Goal: Task Accomplishment & Management: Manage account settings

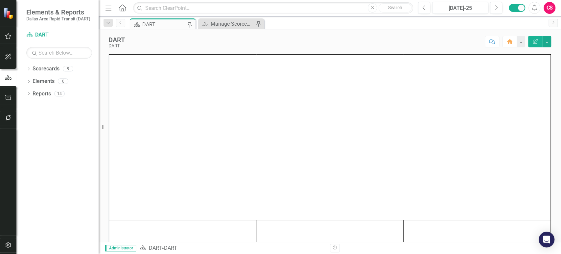
scroll to position [19, 0]
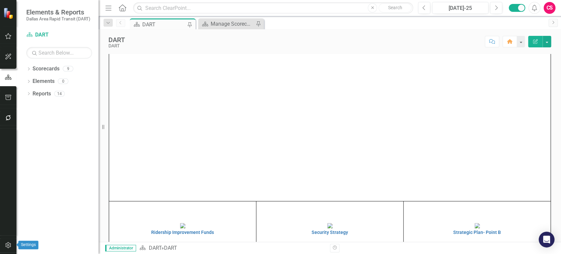
click at [8, 246] on icon "button" at bounding box center [8, 245] width 6 height 6
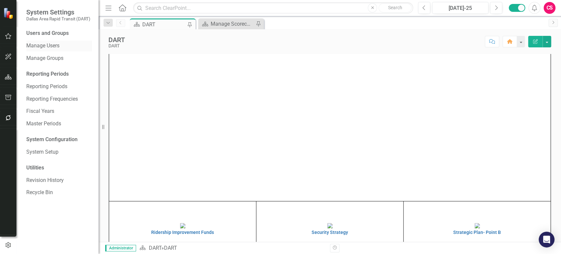
click at [50, 44] on link "Manage Users" at bounding box center [59, 46] width 66 height 8
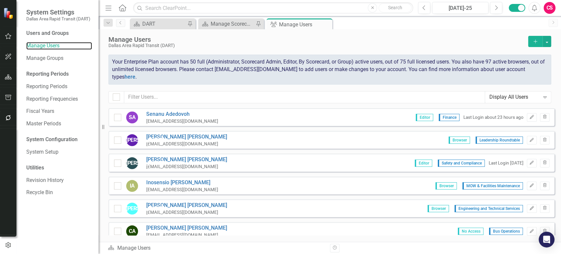
checkbox input "false"
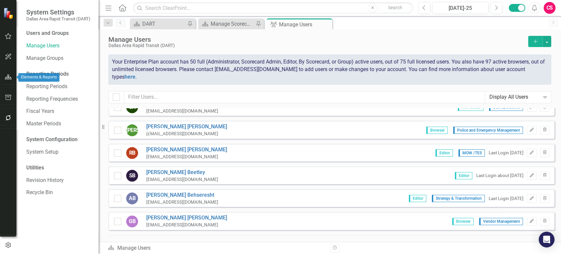
click at [11, 77] on icon "button" at bounding box center [8, 76] width 7 height 5
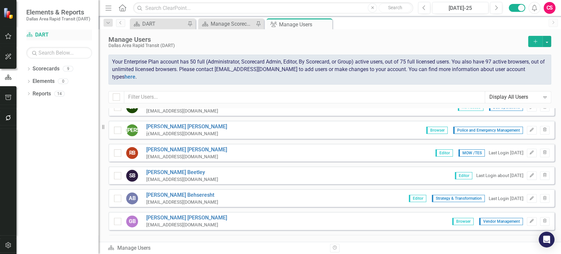
click at [45, 32] on link "Scorecard DART" at bounding box center [59, 35] width 66 height 8
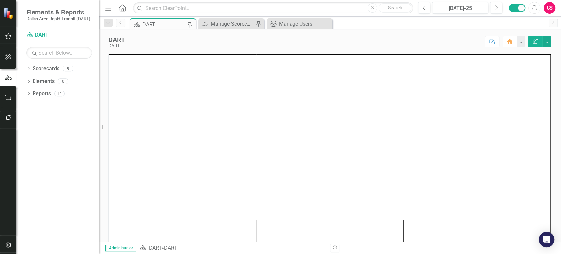
click at [68, 171] on div "Dropdown Scorecards 9 Dropdown DART Strategic Plan Security Strategy Ridership …" at bounding box center [57, 158] width 82 height 190
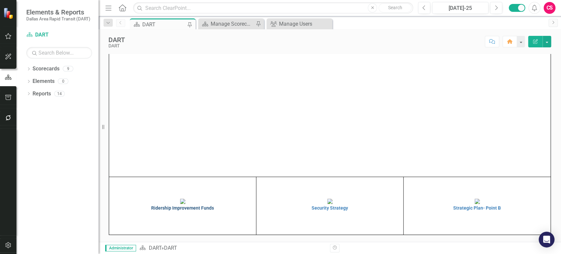
click at [204, 210] on h4 "Ridership Improvement Funds" at bounding box center [183, 207] width 144 height 5
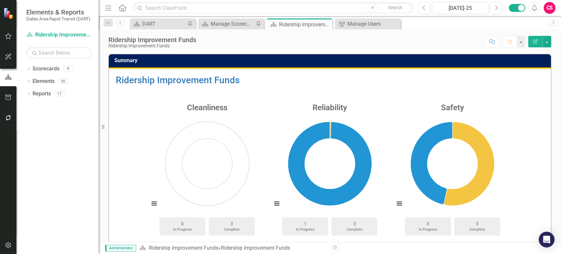
scroll to position [35, 0]
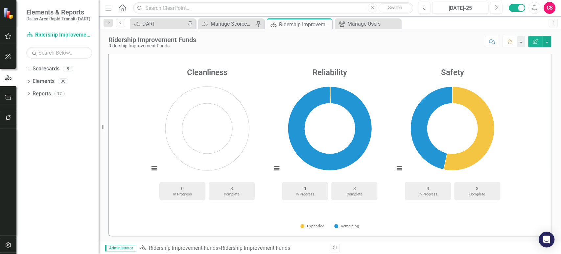
click at [57, 199] on div "Dropdown Scorecards 9 Dropdown DART Strategic Plan Security Strategy Ridership …" at bounding box center [57, 158] width 82 height 190
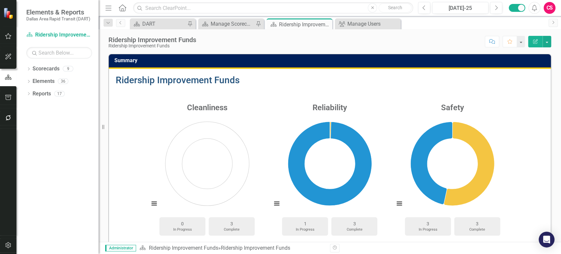
click at [183, 76] on link "Ridership Improvement Funds" at bounding box center [178, 80] width 124 height 11
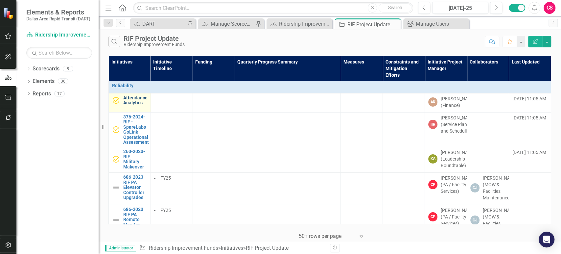
click at [128, 99] on link "Attendance Analytics" at bounding box center [135, 100] width 24 height 10
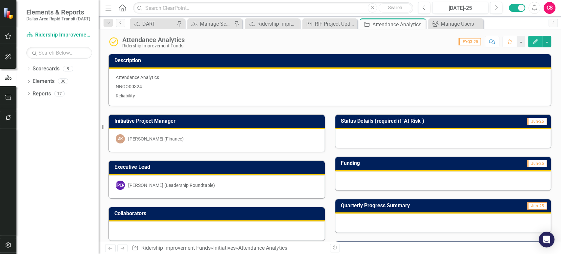
click at [66, 176] on div "Dropdown Scorecards 9 Dropdown DART Strategic Plan Security Strategy Ridership …" at bounding box center [57, 158] width 82 height 190
click at [539, 43] on button "Edit" at bounding box center [535, 42] width 14 height 12
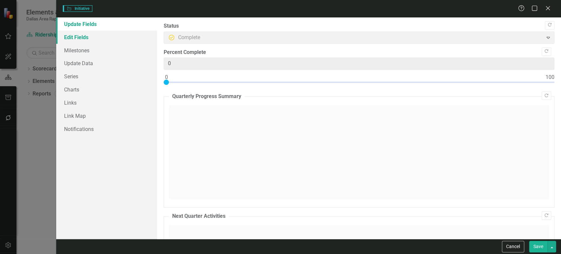
type input "0"
click at [91, 40] on link "Edit Fields" at bounding box center [106, 37] width 101 height 13
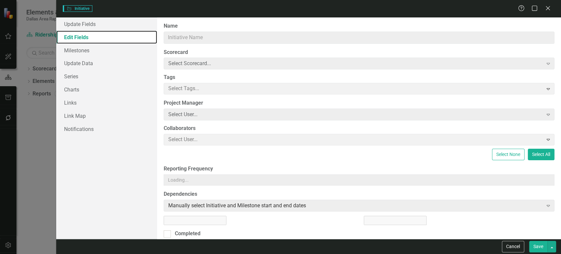
type input "Attendance Analytics"
type input "NNOO00324"
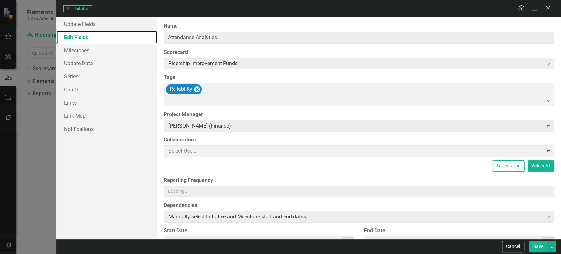
type input "2"
type input "2024"
type input "10"
type input "2024"
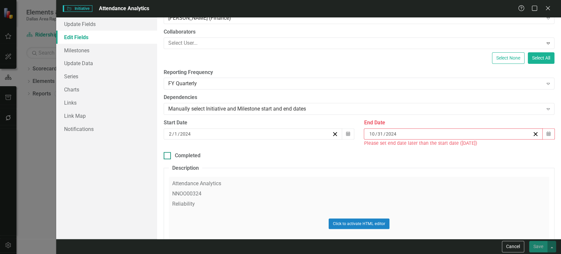
click at [167, 155] on input "Completed" at bounding box center [166, 154] width 4 height 4
checkbox input "true"
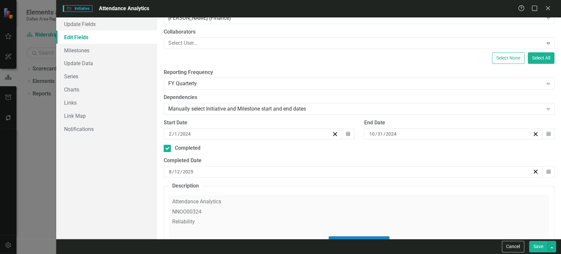
click at [236, 170] on div "8 / 12 / 2025" at bounding box center [350, 171] width 364 height 7
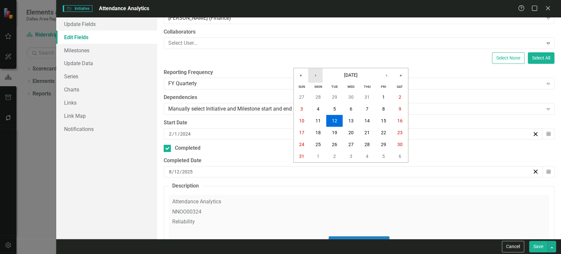
click at [313, 78] on button "‹" at bounding box center [315, 75] width 14 height 14
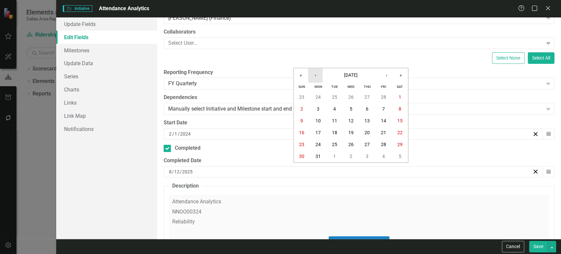
click at [313, 78] on button "‹" at bounding box center [315, 75] width 14 height 14
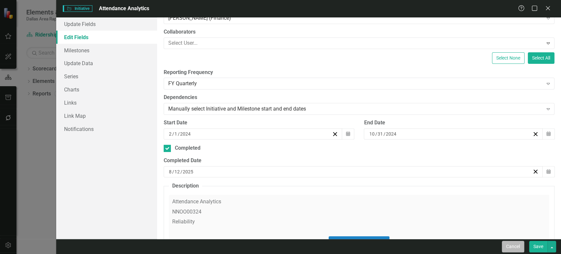
click at [510, 246] on button "Cancel" at bounding box center [513, 247] width 22 height 12
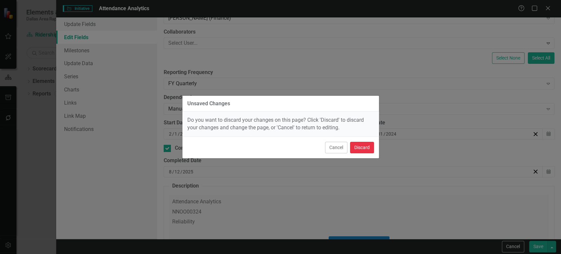
click at [361, 145] on button "Discard" at bounding box center [362, 148] width 24 height 12
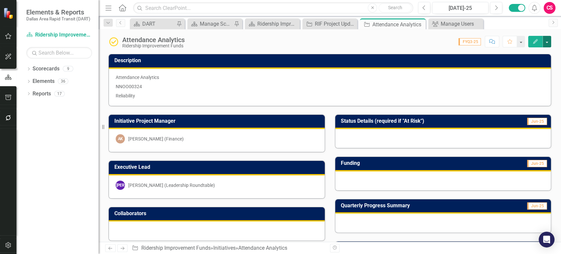
click at [551, 44] on button "button" at bounding box center [547, 42] width 9 height 12
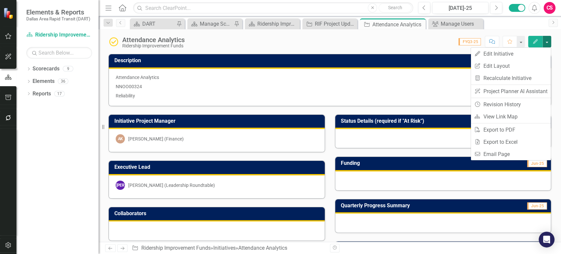
click at [544, 44] on button "button" at bounding box center [547, 42] width 9 height 12
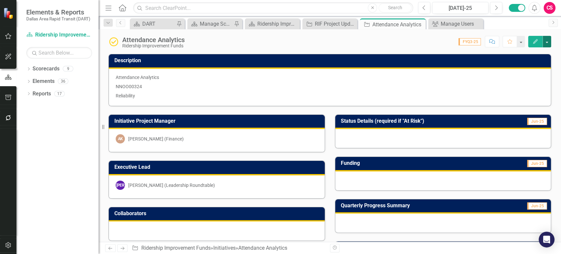
click at [544, 43] on button "button" at bounding box center [547, 42] width 9 height 12
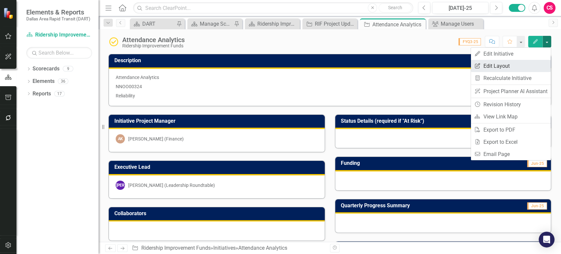
click at [502, 69] on link "Edit Report Edit Layout" at bounding box center [511, 66] width 80 height 12
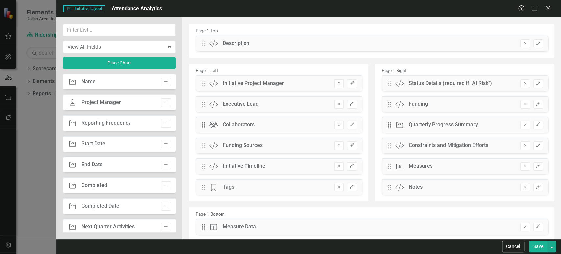
click at [168, 186] on button "Add" at bounding box center [166, 185] width 10 height 9
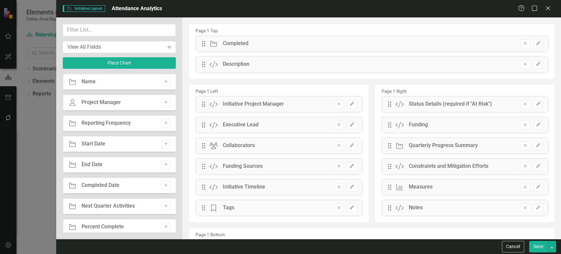
click at [168, 186] on button "Add" at bounding box center [166, 185] width 10 height 9
drag, startPoint x: 205, startPoint y: 42, endPoint x: 220, endPoint y: 59, distance: 23.1
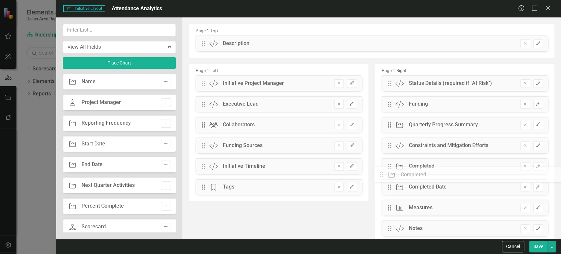
drag, startPoint x: 419, startPoint y: 168, endPoint x: 386, endPoint y: 173, distance: 33.4
drag, startPoint x: 535, startPoint y: 166, endPoint x: 474, endPoint y: 166, distance: 60.5
click at [536, 166] on icon "Edit" at bounding box center [538, 166] width 5 height 4
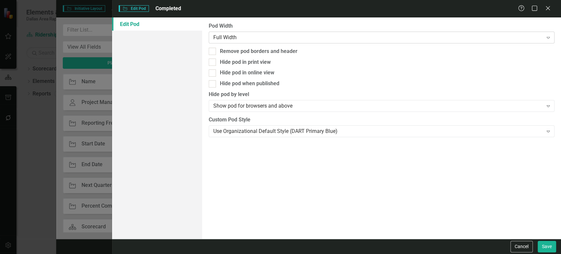
click at [235, 34] on div "Full Width" at bounding box center [378, 38] width 330 height 8
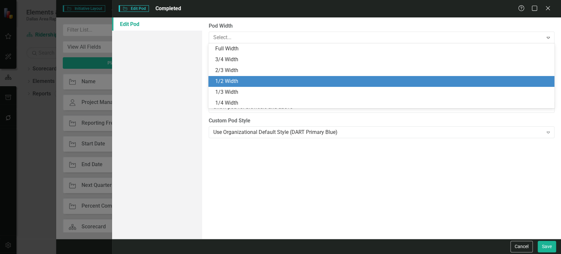
click at [236, 81] on div "1/2 Width" at bounding box center [382, 82] width 335 height 8
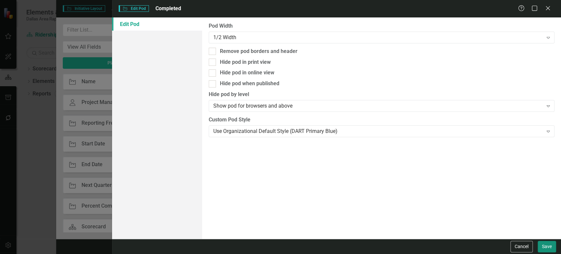
click at [548, 247] on button "Save" at bounding box center [547, 247] width 18 height 12
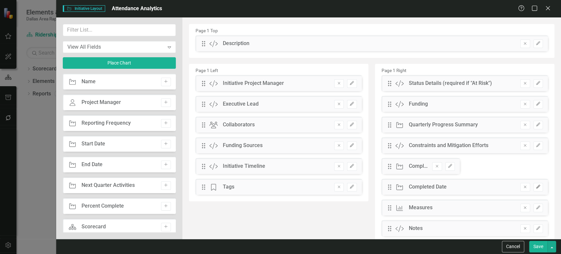
click at [536, 186] on icon "Edit" at bounding box center [538, 187] width 5 height 4
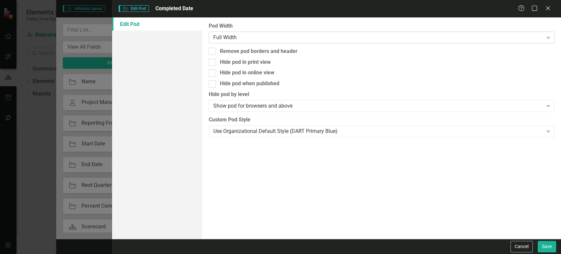
click at [277, 34] on div "Full Width" at bounding box center [378, 38] width 330 height 8
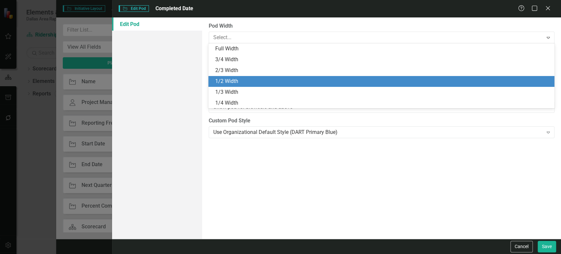
click at [252, 83] on div "1/2 Width" at bounding box center [382, 82] width 335 height 8
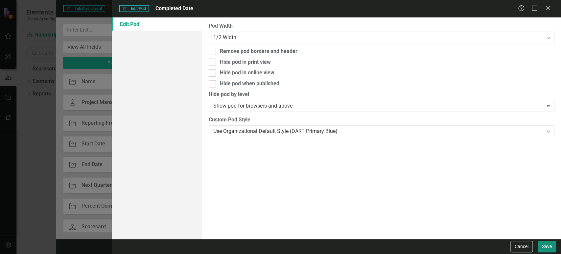
click at [543, 245] on button "Save" at bounding box center [547, 247] width 18 height 12
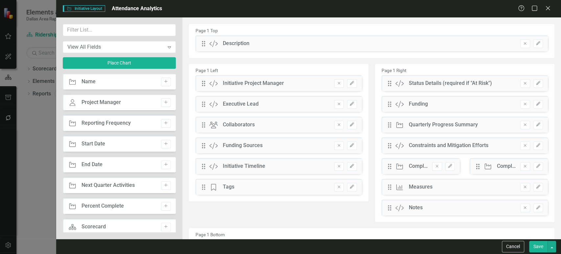
click at [528, 249] on div "Save" at bounding box center [541, 247] width 29 height 12
click at [531, 249] on button "Save" at bounding box center [538, 247] width 18 height 12
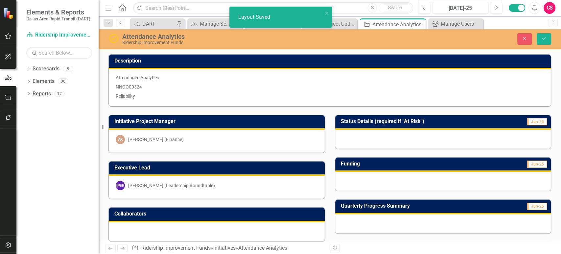
scroll to position [115, 0]
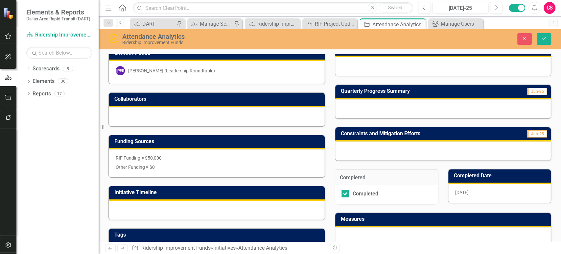
click at [472, 194] on div "8/12/25" at bounding box center [499, 193] width 103 height 19
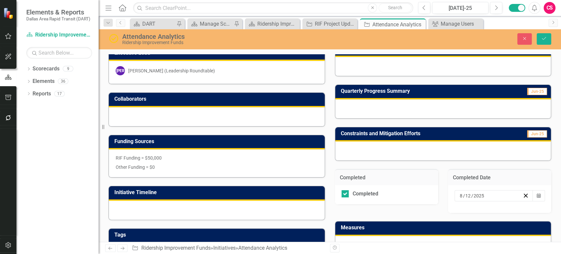
click at [473, 194] on input "2025" at bounding box center [479, 195] width 12 height 7
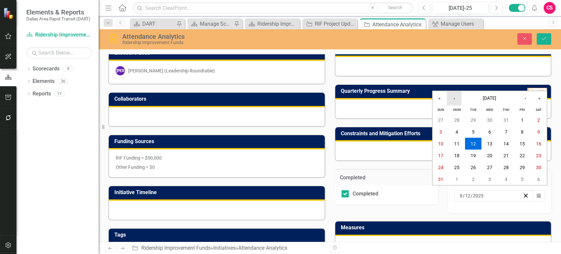
click at [452, 100] on button "‹" at bounding box center [454, 98] width 14 height 14
click at [455, 129] on abbr "5" at bounding box center [456, 131] width 3 height 5
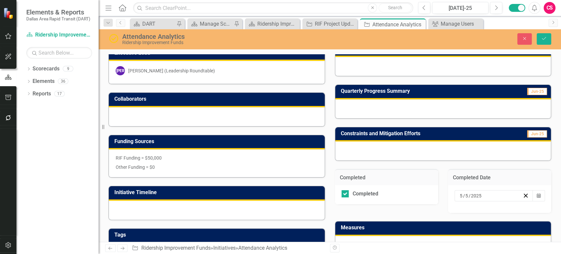
scroll to position [0, 0]
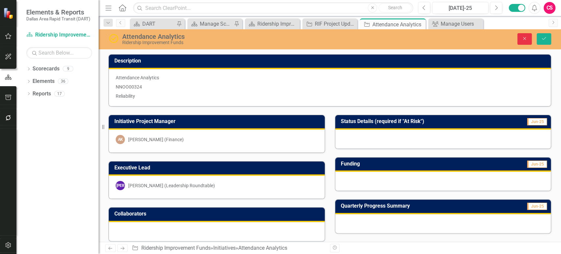
click at [526, 39] on icon "Close" at bounding box center [524, 38] width 6 height 5
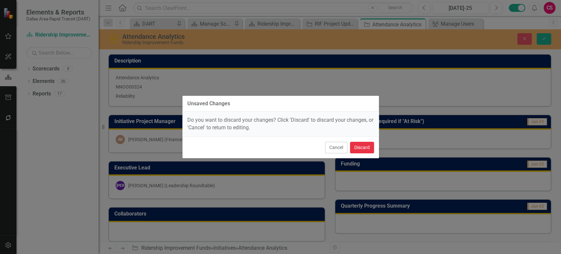
click at [368, 147] on button "Discard" at bounding box center [362, 148] width 24 height 12
checkbox input "false"
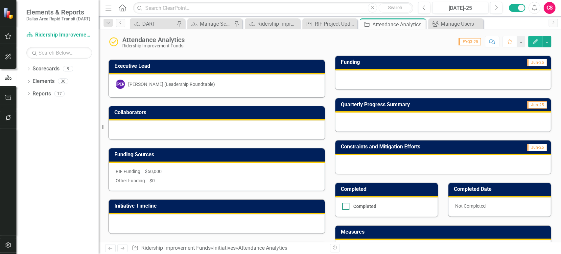
scroll to position [102, 0]
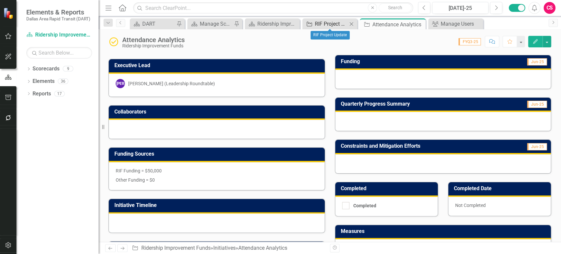
click at [332, 24] on div "RIF Project Update" at bounding box center [331, 24] width 33 height 8
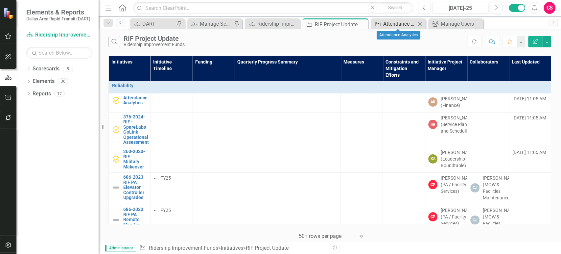
click at [385, 22] on div "Attendance Analytics" at bounding box center [399, 24] width 33 height 8
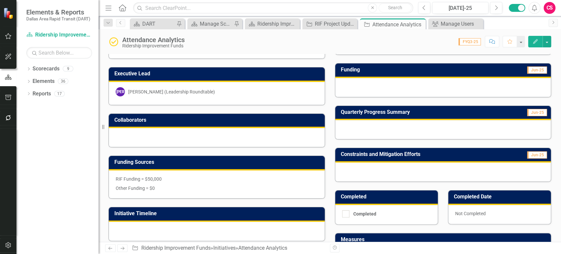
scroll to position [95, 0]
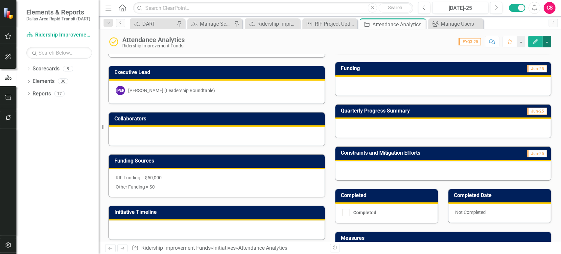
click at [546, 43] on button "button" at bounding box center [547, 42] width 9 height 12
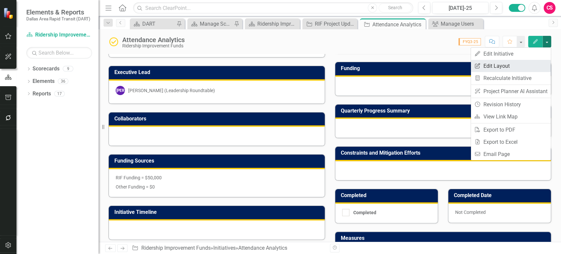
click at [525, 69] on link "Edit Report Edit Layout" at bounding box center [511, 66] width 80 height 12
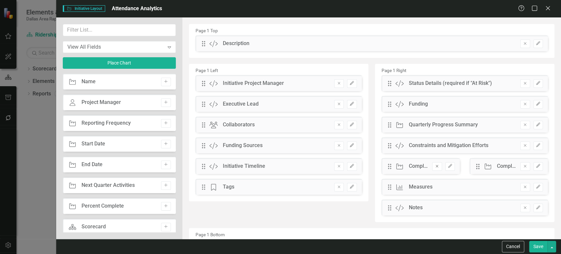
click at [434, 170] on button "Remove" at bounding box center [437, 166] width 10 height 9
click at [434, 168] on icon "Remove" at bounding box center [436, 166] width 5 height 4
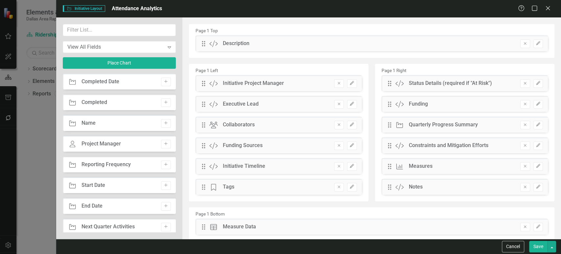
click at [537, 248] on button "Save" at bounding box center [538, 247] width 18 height 12
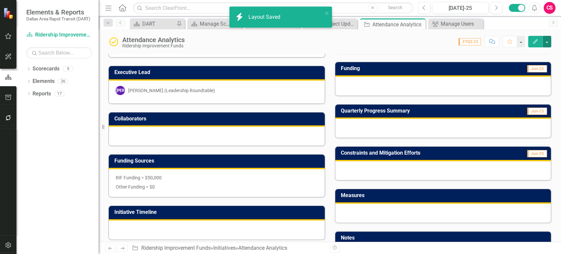
scroll to position [0, 0]
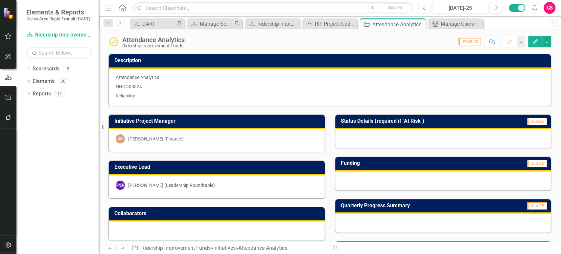
click at [66, 140] on div "Dropdown Scorecards 9 Dropdown DART Strategic Plan Security Strategy Ridership …" at bounding box center [57, 158] width 82 height 190
click at [53, 158] on div "Dropdown Scorecards 9 Dropdown DART Strategic Plan Security Strategy Ridership …" at bounding box center [57, 158] width 82 height 190
click at [27, 81] on icon "Dropdown" at bounding box center [28, 82] width 5 height 4
click at [29, 71] on div "Dropdown" at bounding box center [28, 70] width 5 height 6
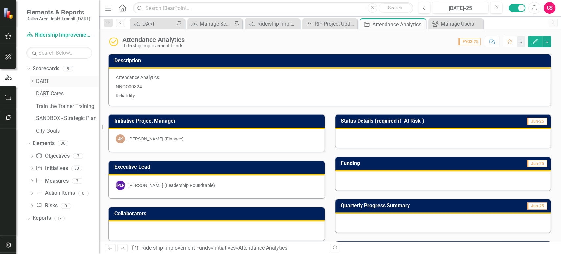
click at [32, 82] on icon "Dropdown" at bounding box center [32, 81] width 5 height 4
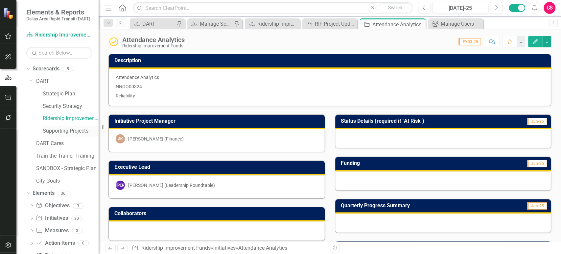
click at [75, 128] on link "Supporting Projects" at bounding box center [71, 131] width 56 height 8
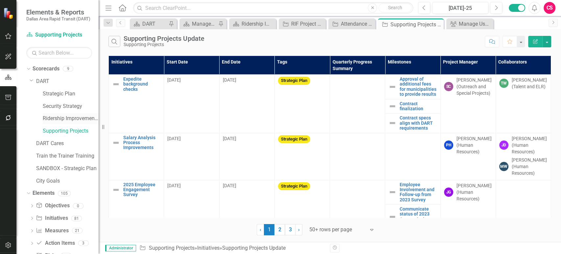
click at [44, 118] on link "Ridership Improvement Funds" at bounding box center [71, 119] width 56 height 8
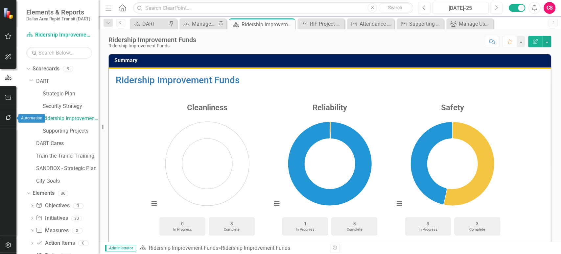
click at [3, 116] on button "button" at bounding box center [8, 118] width 15 height 14
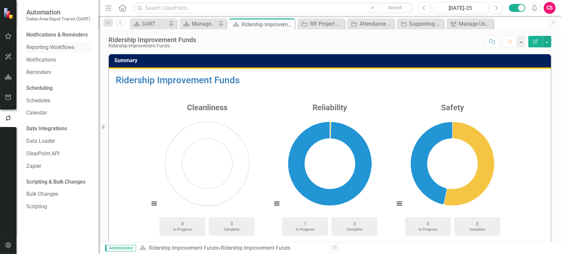
click at [56, 46] on link "Reporting Workflows" at bounding box center [59, 48] width 66 height 8
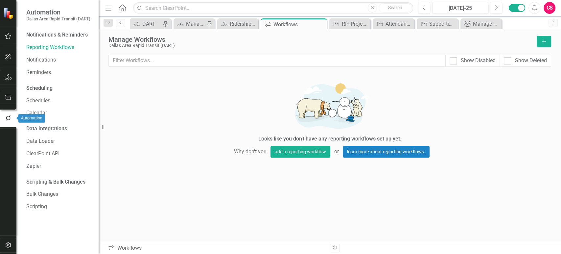
click at [11, 118] on icon "button" at bounding box center [8, 118] width 7 height 6
click at [301, 148] on button "add a reporting workflow" at bounding box center [300, 152] width 60 height 12
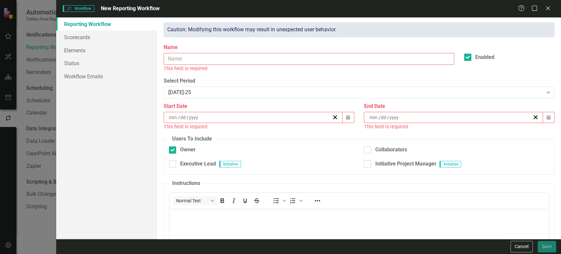
click at [240, 60] on input "Name" at bounding box center [309, 59] width 290 height 12
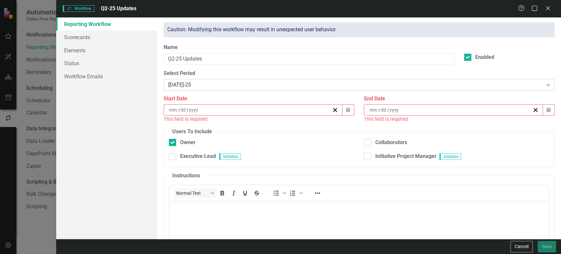
click at [220, 81] on div "[DATE]-25" at bounding box center [355, 85] width 375 height 8
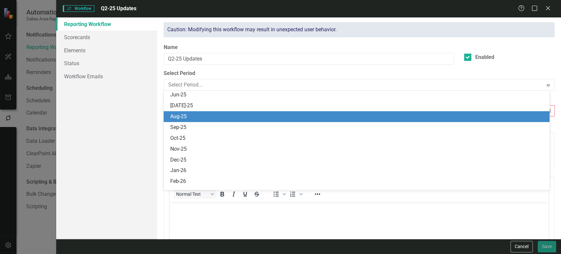
scroll to position [64, 0]
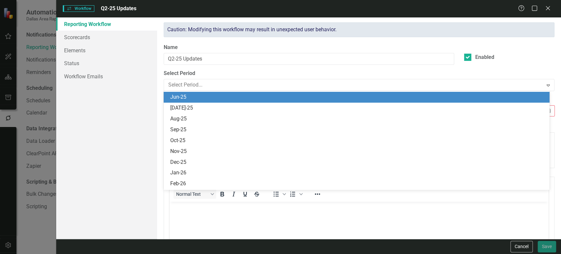
click at [202, 97] on div "Jun-25" at bounding box center [358, 97] width 376 height 8
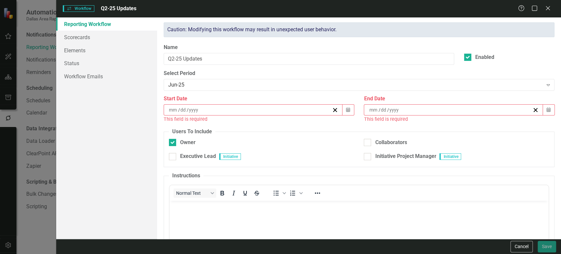
click at [198, 106] on div "/ /" at bounding box center [253, 109] width 179 height 11
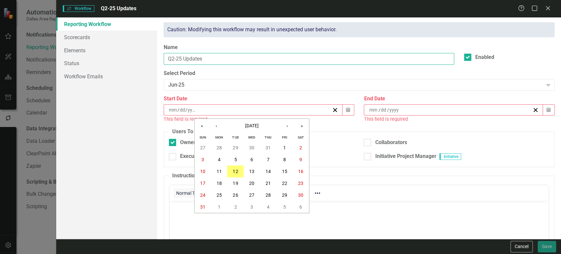
click at [214, 61] on input "Q2-25 Updates" at bounding box center [309, 59] width 290 height 12
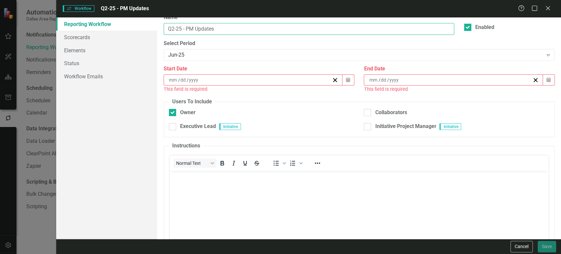
scroll to position [34, 0]
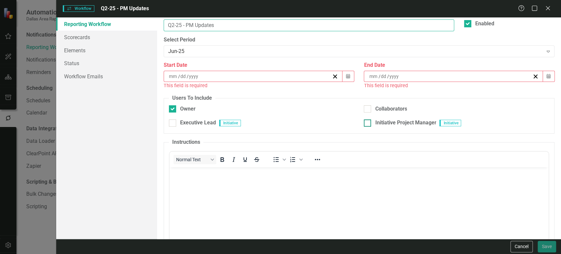
type input "Q2-25 - PM Updates"
click at [364, 122] on input "Initiative Project Manager" at bounding box center [366, 121] width 4 height 4
checkbox input "true"
click at [171, 108] on input "Owner" at bounding box center [171, 107] width 4 height 4
checkbox input "false"
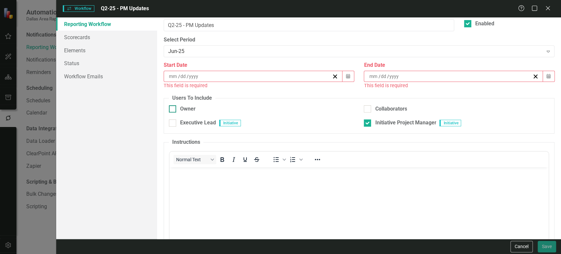
scroll to position [0, 0]
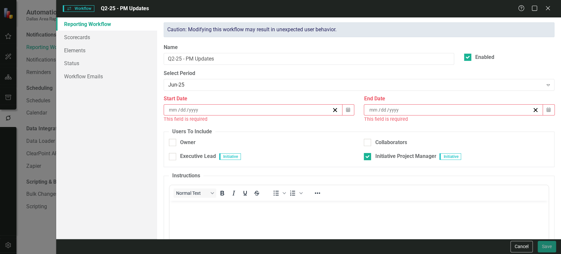
click at [204, 109] on div "/ /" at bounding box center [250, 109] width 164 height 7
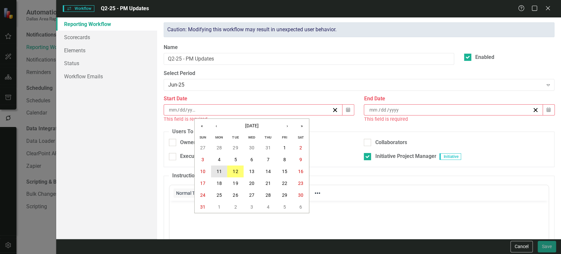
click at [217, 169] on abbr "11" at bounding box center [219, 171] width 5 height 5
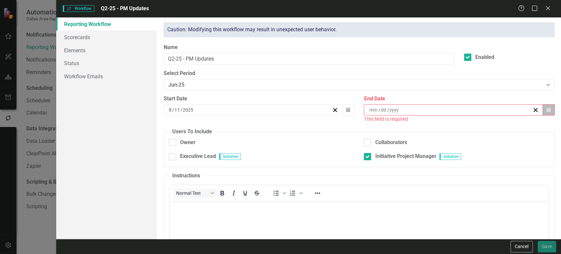
click at [542, 113] on button "Calendar" at bounding box center [548, 109] width 12 height 11
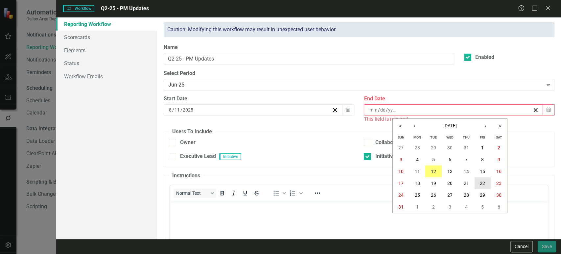
click at [479, 185] on button "22" at bounding box center [482, 183] width 16 height 12
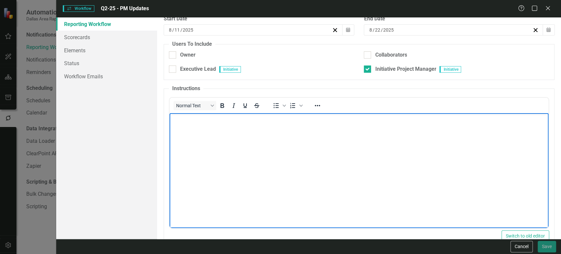
click at [216, 173] on body "Rich Text Area. Press ALT-0 for help." at bounding box center [359, 162] width 379 height 99
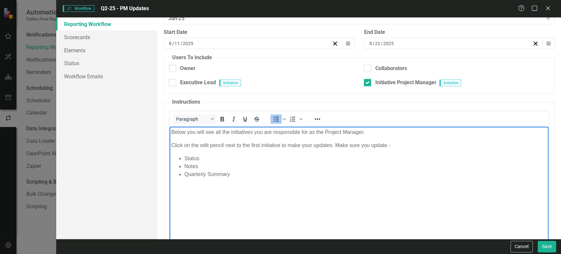
scroll to position [69, 0]
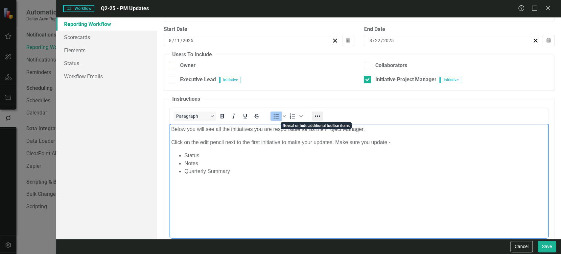
click at [321, 112] on icon "Reveal or hide additional toolbar items" at bounding box center [317, 116] width 8 height 8
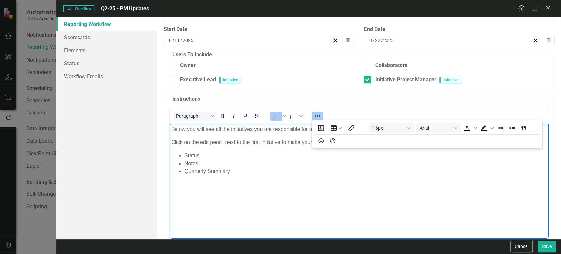
click at [274, 152] on li "Status" at bounding box center [365, 155] width 362 height 8
click at [315, 115] on icon "Reveal or hide additional toolbar items" at bounding box center [317, 115] width 5 height 1
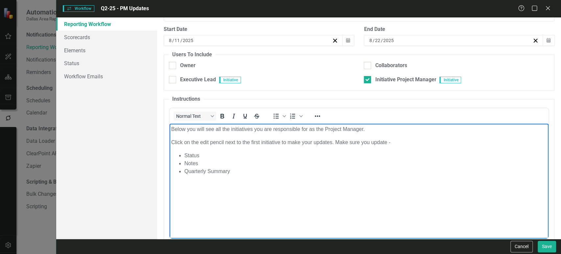
click at [275, 143] on p "Click on the edit pencil next to the first initiative to make your updates. Mak…" at bounding box center [359, 142] width 376 height 8
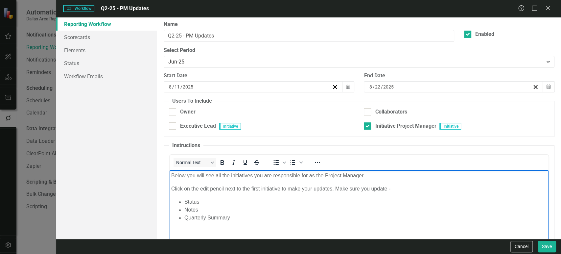
scroll to position [21, 0]
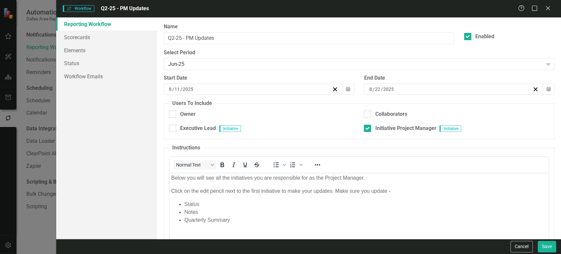
click at [423, 133] on div "Initiative Project Manager" at bounding box center [400, 129] width 72 height 9
click at [104, 77] on link "Workflow Emails" at bounding box center [106, 76] width 101 height 13
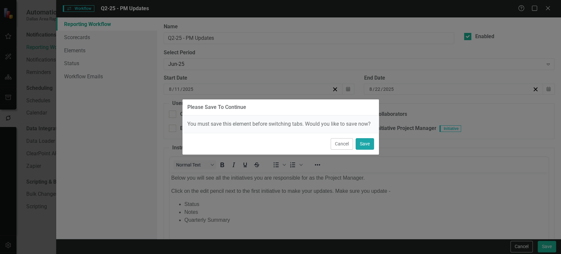
click at [359, 143] on button "Save" at bounding box center [365, 144] width 18 height 12
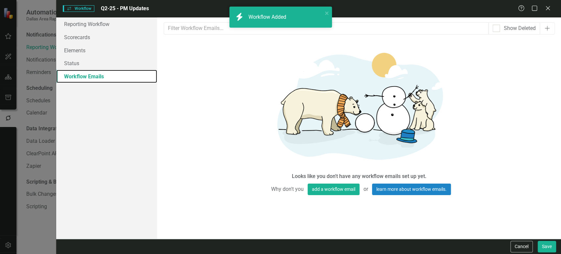
scroll to position [0, 0]
click at [543, 27] on button "Add" at bounding box center [547, 28] width 15 height 12
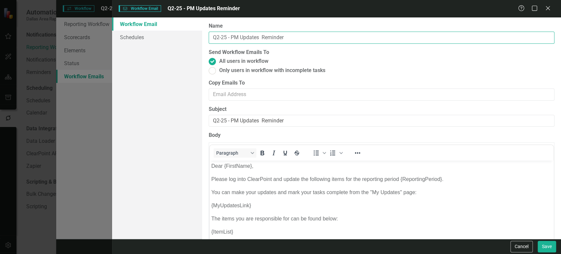
click at [264, 40] on input "Q2-25 - PM Updates Reminder" at bounding box center [382, 38] width 346 height 12
click at [260, 36] on input "Q2-25 - PM Updates Reminder" at bounding box center [382, 38] width 346 height 12
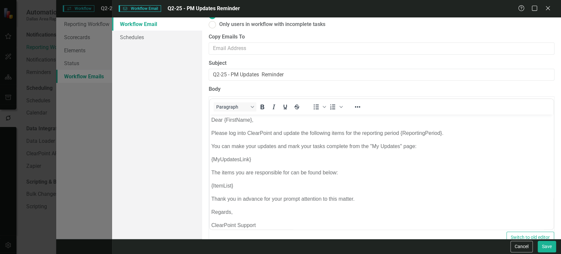
scroll to position [52, 0]
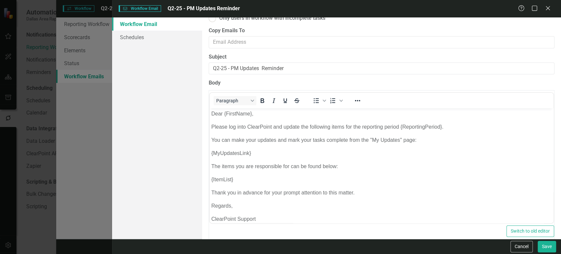
type input "Q2-25 - PM Updates Reminder"
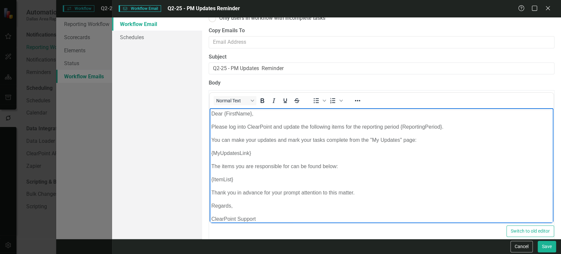
click at [239, 220] on p "ClearPoint Support" at bounding box center [381, 219] width 340 height 8
click at [286, 128] on p "Please log into ClearPoint and update the following items for the reporting per…" at bounding box center [381, 127] width 340 height 8
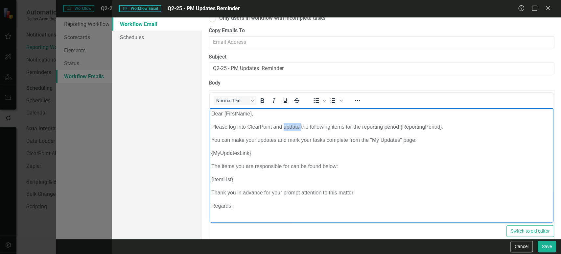
click at [286, 128] on p "Please log into ClearPoint and update the following items for the reporting per…" at bounding box center [381, 127] width 340 height 8
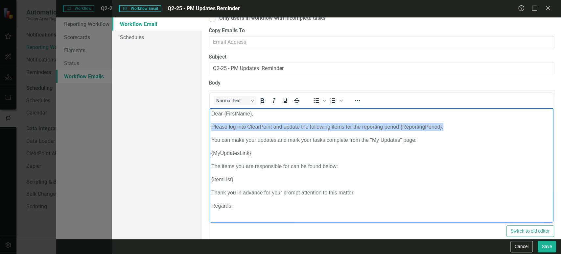
click at [286, 128] on p "Please log into ClearPoint and update the following items for the reporting per…" at bounding box center [381, 127] width 340 height 8
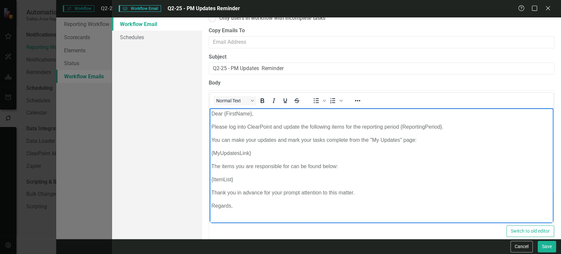
click at [293, 192] on p "Thank you in advance for your prompt attention to this matter." at bounding box center [381, 193] width 340 height 8
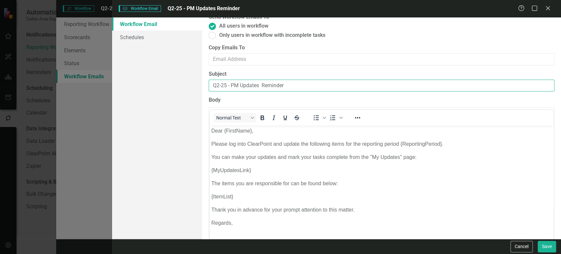
click at [261, 81] on input "Q2-25 - PM Updates Reminder" at bounding box center [382, 86] width 346 height 12
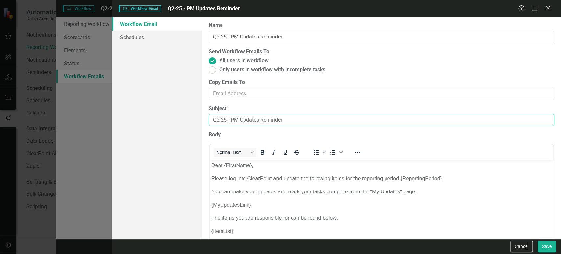
scroll to position [0, 0]
type input "Q2-25 - PM Updates Reminder"
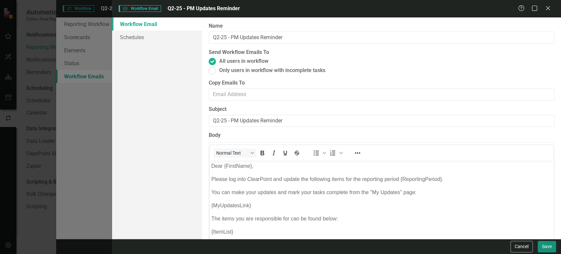
click at [541, 246] on button "Save" at bounding box center [547, 247] width 18 height 12
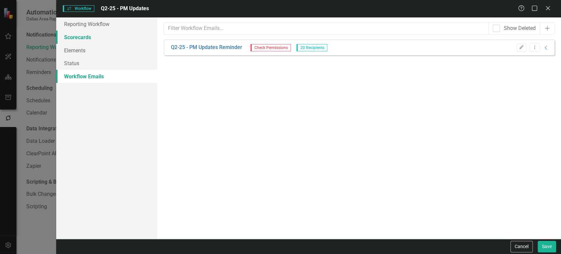
click at [109, 37] on link "Scorecards" at bounding box center [106, 37] width 101 height 13
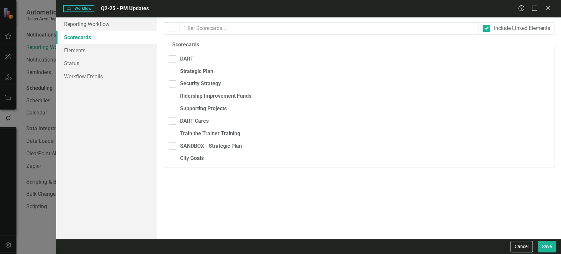
checkbox input "true"
checkbox input "false"
click at [173, 68] on input "Strategic Plan" at bounding box center [171, 70] width 4 height 4
checkbox input "true"
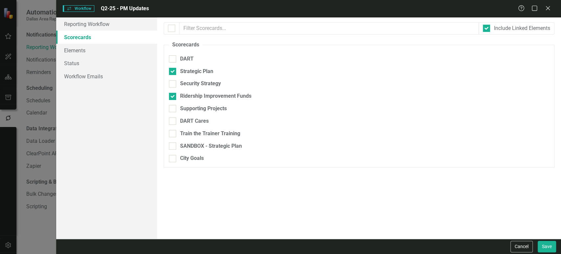
click at [173, 79] on fieldset "Scorecards Please select the scorecards that you want to include in this workfl…" at bounding box center [359, 104] width 391 height 126
click at [173, 81] on div at bounding box center [172, 83] width 7 height 7
click at [173, 81] on input "Security Strategy" at bounding box center [171, 82] width 4 height 4
checkbox input "true"
click at [173, 108] on input "Supporting Projects" at bounding box center [171, 107] width 4 height 4
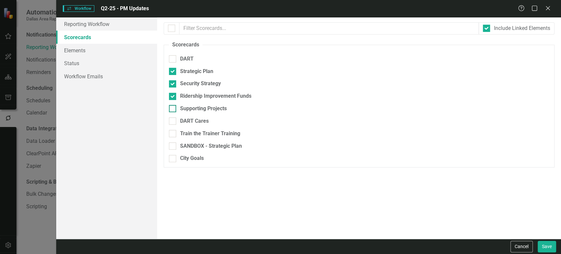
checkbox input "true"
click at [173, 119] on input "DART Cares" at bounding box center [171, 119] width 4 height 4
checkbox input "false"
click at [112, 51] on link "Elements" at bounding box center [106, 50] width 101 height 13
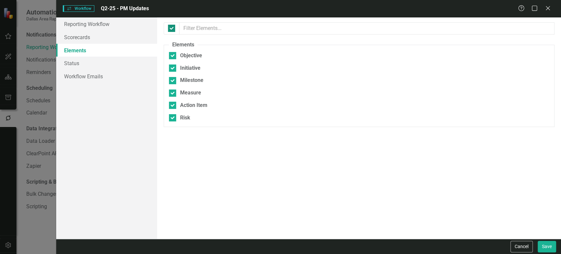
click at [169, 28] on input "checkbox" at bounding box center [170, 27] width 4 height 4
checkbox input "false"
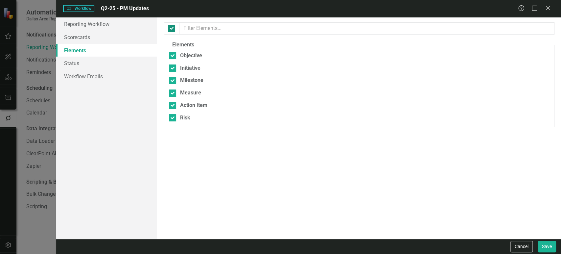
checkbox input "false"
click at [170, 69] on input "Initiative" at bounding box center [171, 66] width 4 height 4
checkbox input "true"
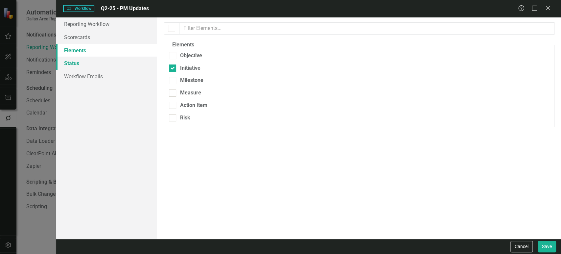
click at [100, 59] on link "Status" at bounding box center [106, 63] width 101 height 13
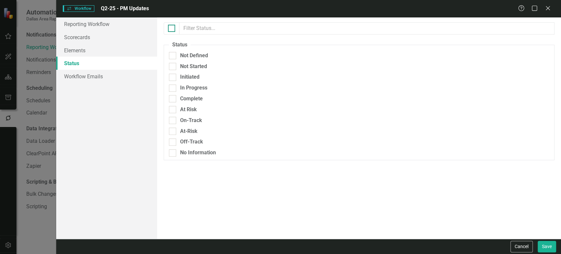
click at [171, 29] on div at bounding box center [171, 28] width 7 height 7
click at [171, 29] on input "checkbox" at bounding box center [170, 27] width 4 height 4
checkbox input "true"
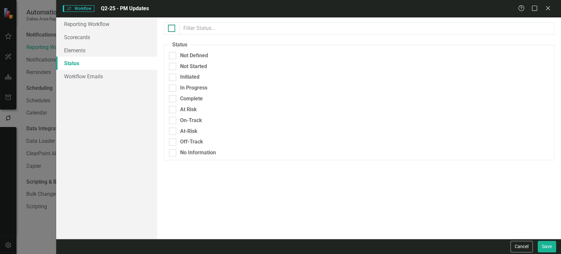
checkbox input "true"
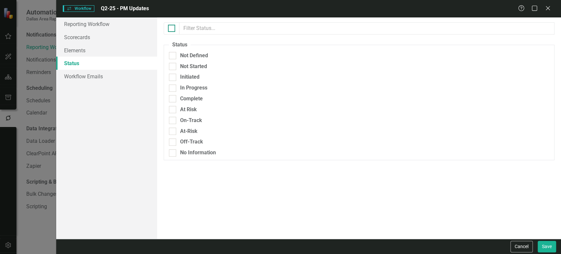
checkbox input "true"
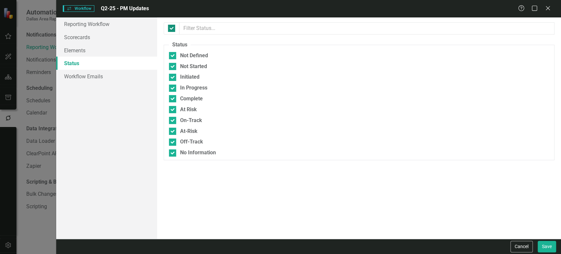
click at [173, 29] on div at bounding box center [171, 28] width 7 height 7
click at [172, 29] on input "checkbox" at bounding box center [170, 27] width 4 height 4
checkbox input "false"
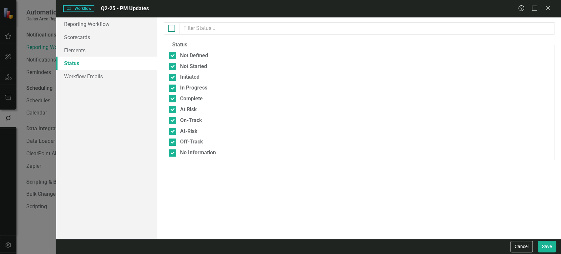
checkbox input "false"
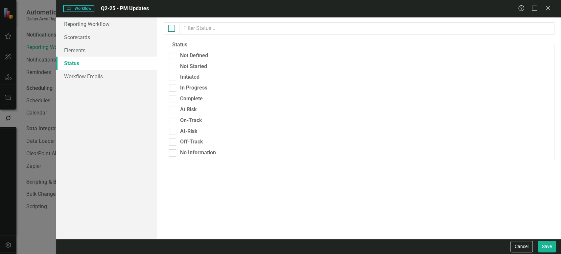
checkbox input "false"
click at [172, 28] on input "checkbox" at bounding box center [170, 27] width 4 height 4
checkbox input "true"
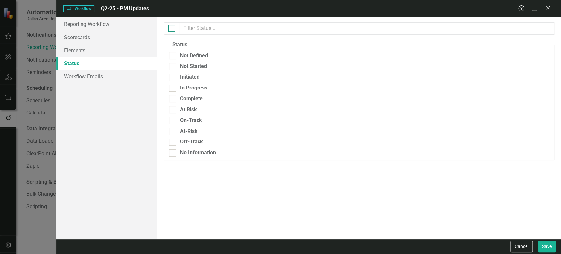
checkbox input "true"
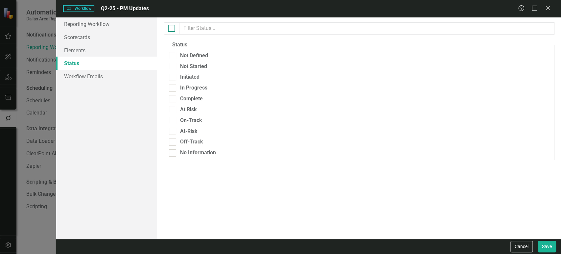
checkbox input "true"
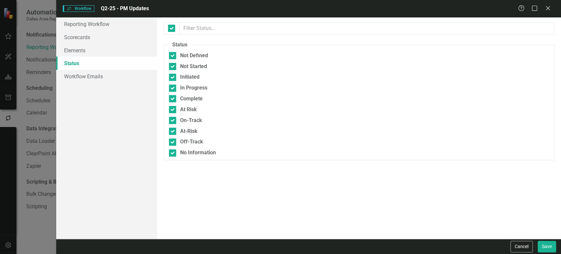
click at [172, 103] on fieldset "Status Not Defined Not Started Initiated In Progress Complete At Risk On-Track …" at bounding box center [359, 100] width 391 height 119
click at [173, 100] on div at bounding box center [172, 98] width 7 height 7
click at [173, 99] on input "Complete" at bounding box center [171, 97] width 4 height 4
checkbox input "false"
click at [170, 25] on input "checkbox" at bounding box center [170, 27] width 4 height 4
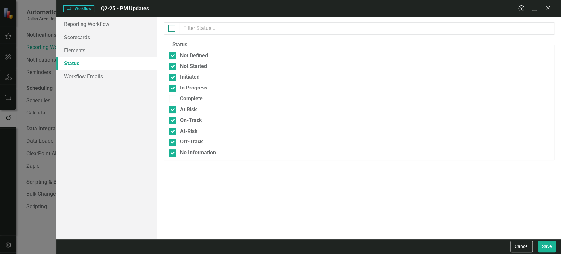
checkbox input "true"
click at [170, 25] on input "checkbox" at bounding box center [170, 27] width 4 height 4
checkbox input "false"
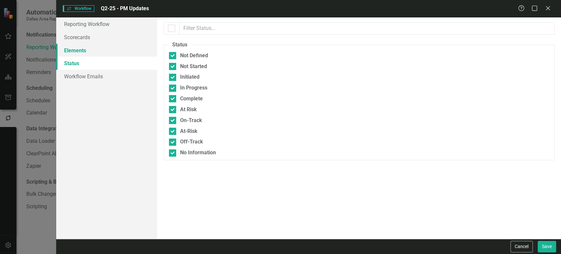
checkbox input "false"
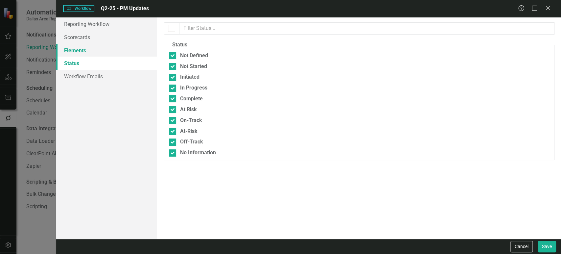
checkbox input "false"
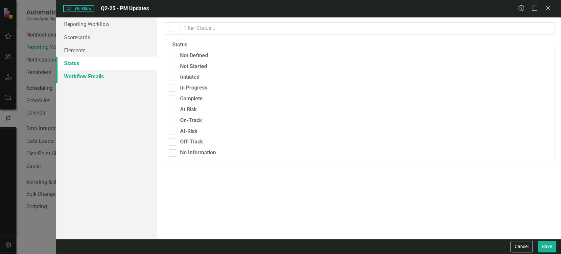
click at [103, 77] on link "Workflow Emails" at bounding box center [106, 76] width 101 height 13
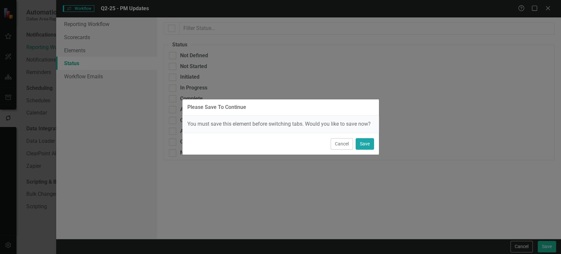
click at [367, 146] on button "Save" at bounding box center [365, 144] width 18 height 12
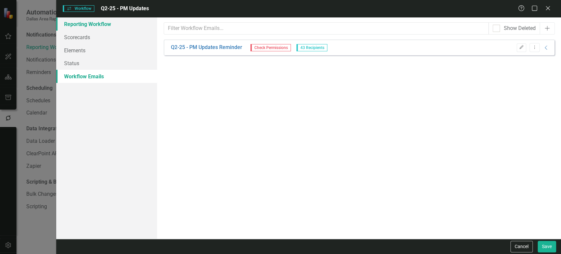
click at [120, 26] on link "Reporting Workflow" at bounding box center [106, 23] width 101 height 13
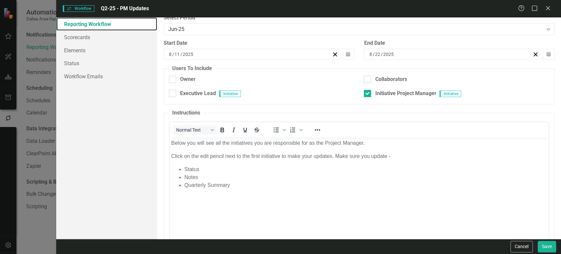
scroll to position [59, 0]
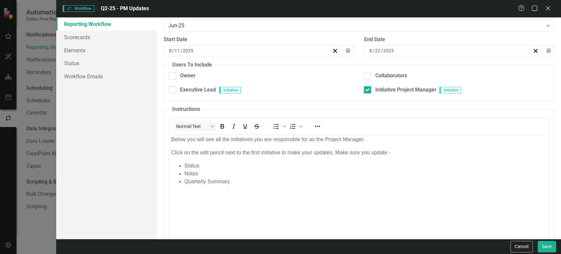
click at [175, 63] on legend "Users To Include" at bounding box center [192, 65] width 46 height 8
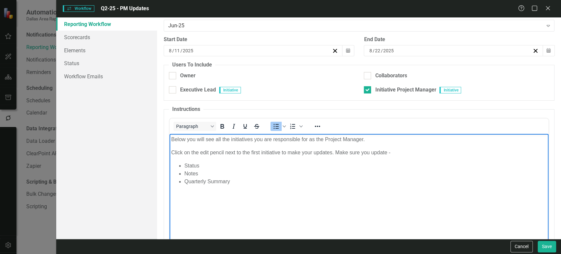
drag, startPoint x: 392, startPoint y: 256, endPoint x: 256, endPoint y: 158, distance: 167.9
click at [256, 158] on body "Below you will see all the initiatives you are responsible for as the Project M…" at bounding box center [359, 183] width 379 height 99
drag, startPoint x: 259, startPoint y: 179, endPoint x: 170, endPoint y: 137, distance: 98.3
click at [171, 138] on body "Below you will see all the initiatives you are responsible for as the Project M…" at bounding box center [359, 183] width 379 height 99
click at [170, 137] on body "Below you will see all the initiatives you are responsible for as the Project M…" at bounding box center [359, 183] width 379 height 99
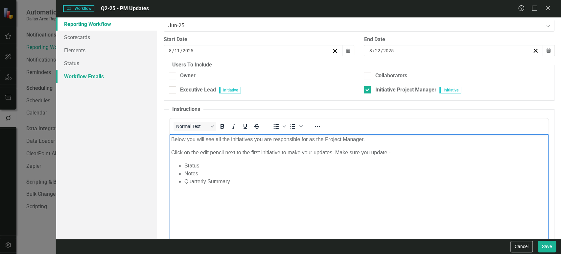
click at [91, 76] on link "Workflow Emails" at bounding box center [106, 76] width 101 height 13
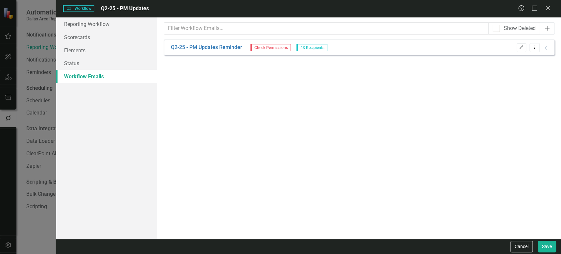
click at [545, 47] on icon "Collapse" at bounding box center [546, 47] width 7 height 5
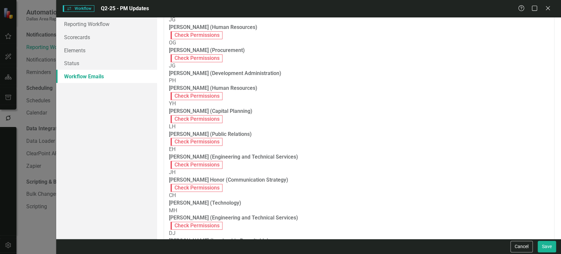
scroll to position [387, 0]
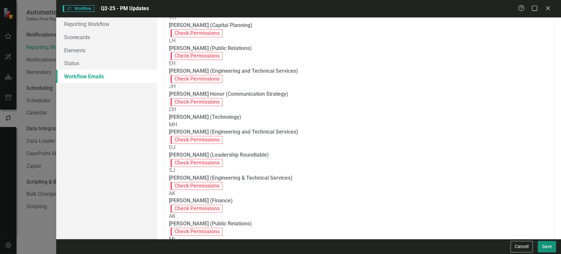
click at [550, 248] on button "Save" at bounding box center [547, 247] width 18 height 12
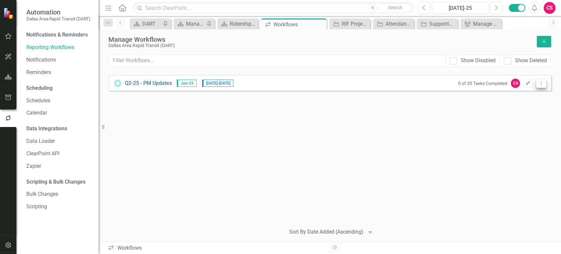
click at [540, 86] on button "Dropdown Menu" at bounding box center [541, 83] width 10 height 9
click at [520, 92] on link "Preview Preview Workflow" at bounding box center [515, 94] width 61 height 12
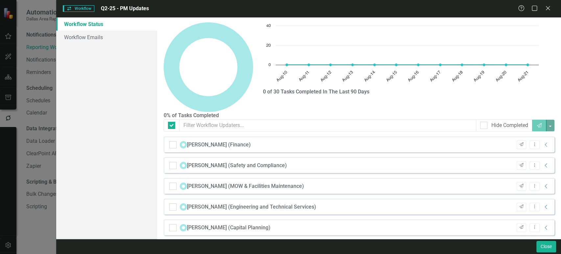
checkbox input "false"
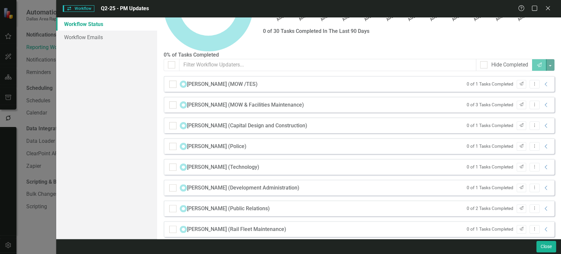
scroll to position [61, 0]
click at [543, 81] on icon "Collapse" at bounding box center [546, 83] width 7 height 5
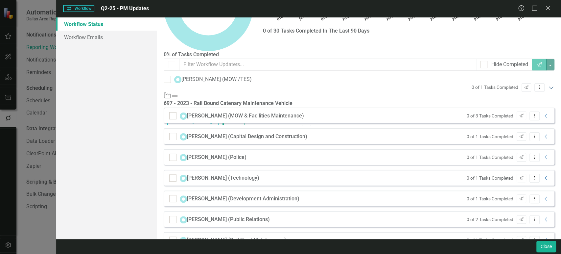
click at [548, 85] on icon "Expanded" at bounding box center [551, 87] width 7 height 5
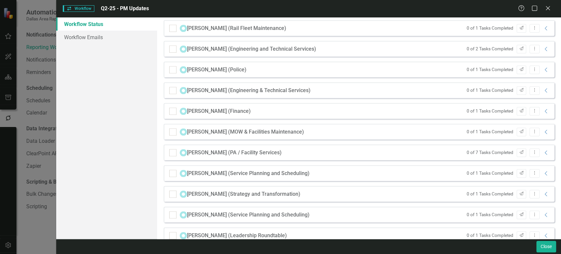
scroll to position [292, 0]
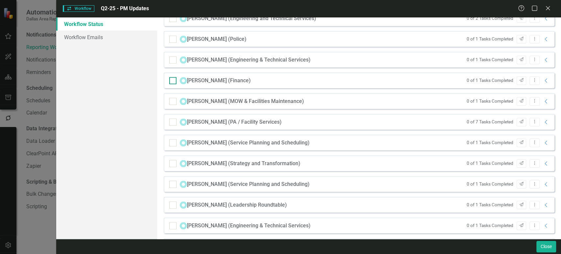
click at [174, 77] on div at bounding box center [172, 80] width 7 height 7
click at [173, 77] on input "checkbox" at bounding box center [171, 79] width 4 height 4
checkbox input "true"
click at [172, 98] on input "checkbox" at bounding box center [171, 100] width 4 height 4
checkbox input "true"
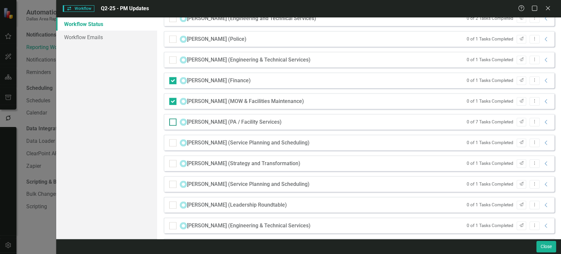
click at [171, 118] on input "checkbox" at bounding box center [171, 120] width 4 height 4
checkbox input "true"
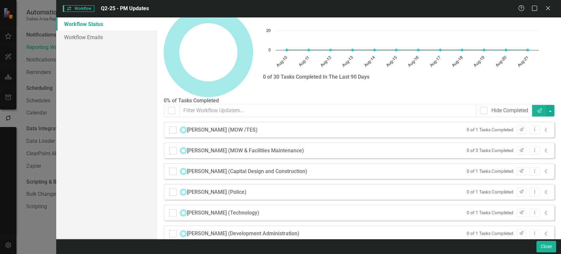
scroll to position [0, 0]
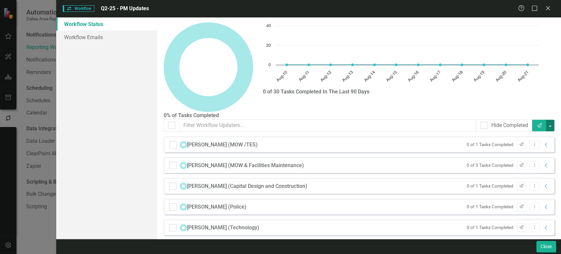
click at [546, 123] on button "button" at bounding box center [550, 126] width 9 height 12
click at [524, 132] on link "Send Bulk Send Message" at bounding box center [515, 134] width 67 height 12
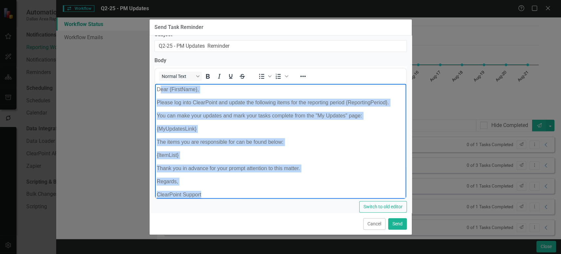
scroll to position [7, 0]
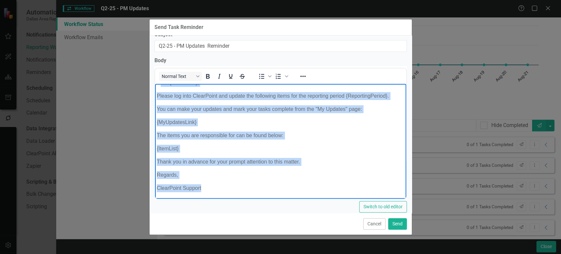
drag, startPoint x: 193, startPoint y: 154, endPoint x: 225, endPoint y: 217, distance: 70.7
click at [225, 199] on html "Dear {FirstName}, Please log into ClearPoint and update the following items for…" at bounding box center [280, 138] width 251 height 122
click at [251, 172] on p "Regards," at bounding box center [280, 175] width 248 height 8
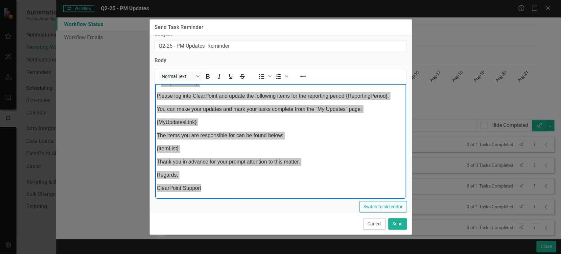
click at [367, 231] on div "Cancel Send" at bounding box center [281, 224] width 262 height 22
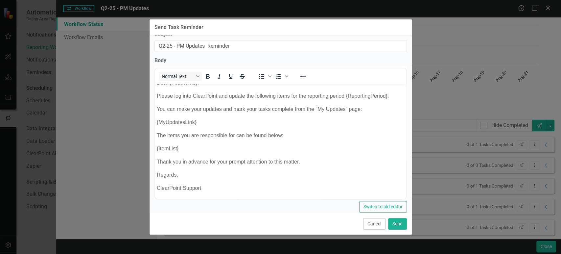
drag, startPoint x: 375, startPoint y: 225, endPoint x: 375, endPoint y: 219, distance: 5.9
click at [375, 224] on button "Cancel" at bounding box center [374, 224] width 22 height 12
click at [375, 219] on div "Ray Garton (Technology) 0 of 1 Tasks Completed Send Dropdown Menu Collapse" at bounding box center [359, 227] width 391 height 16
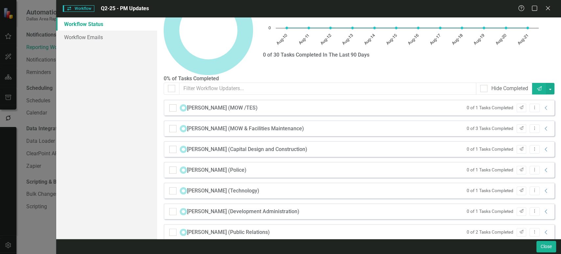
scroll to position [0, 0]
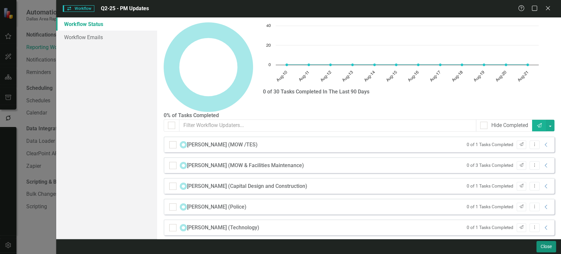
click at [547, 246] on button "Close" at bounding box center [546, 247] width 20 height 12
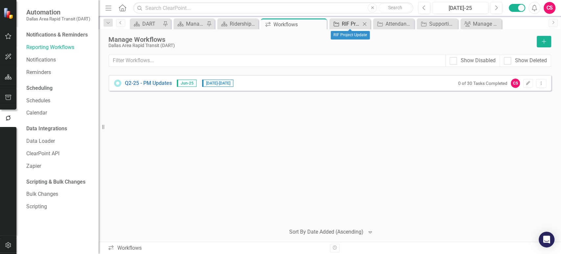
click at [343, 24] on div "RIF Project Update" at bounding box center [351, 24] width 19 height 8
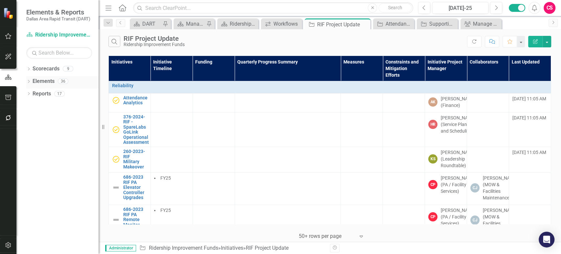
click at [37, 79] on link "Elements" at bounding box center [44, 82] width 22 height 8
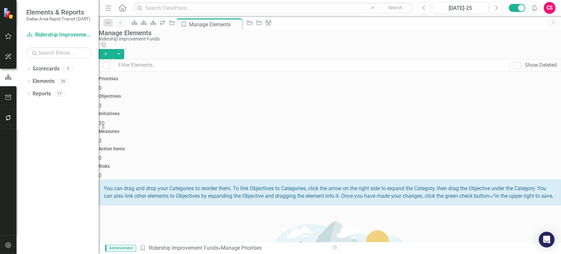
click at [104, 120] on span "30" at bounding box center [102, 123] width 6 height 6
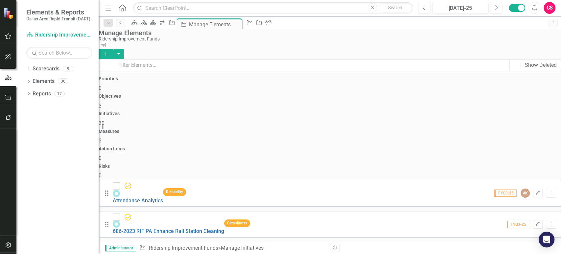
scroll to position [1, 0]
click at [113, 49] on button "Add" at bounding box center [106, 54] width 14 height 10
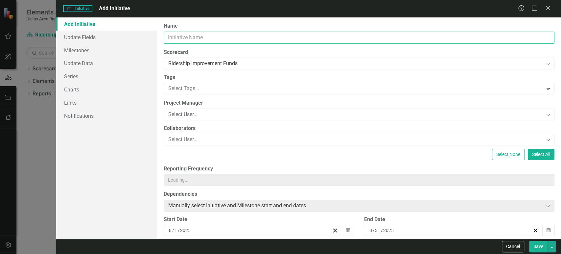
click at [234, 38] on input "Name" at bounding box center [359, 38] width 391 height 12
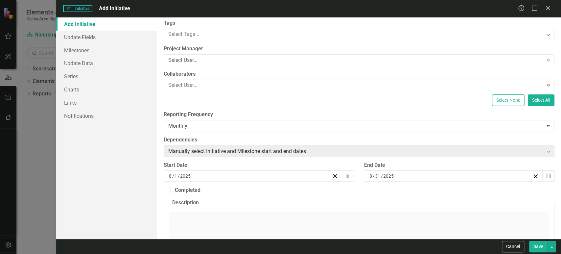
scroll to position [64, 0]
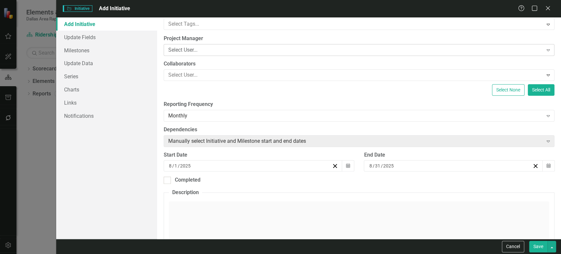
type input "My Updates View"
click at [213, 49] on div "Select User..." at bounding box center [355, 50] width 375 height 8
type input "clear"
click at [533, 244] on button "Save" at bounding box center [538, 247] width 18 height 12
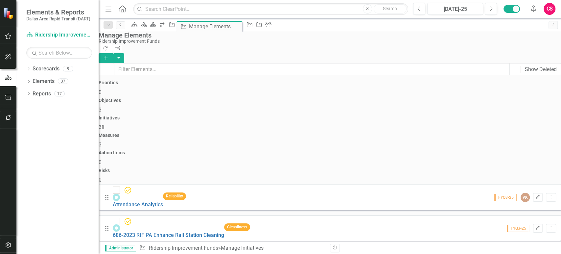
scroll to position [518, 0]
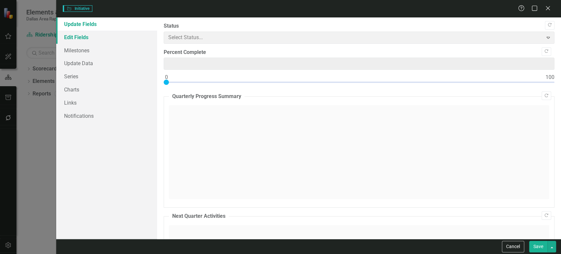
click at [92, 36] on link "Edit Fields" at bounding box center [106, 37] width 101 height 13
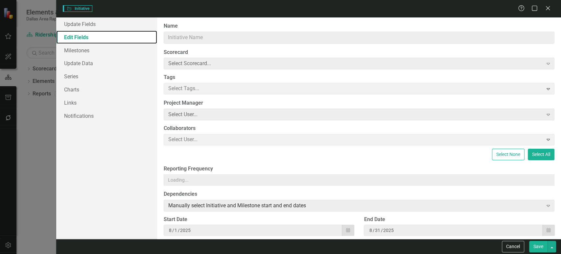
type input "My Updates View"
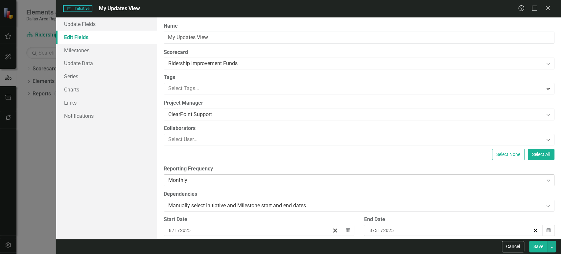
click at [203, 181] on div "Monthly" at bounding box center [355, 180] width 375 height 8
click at [539, 247] on button "Save" at bounding box center [538, 247] width 18 height 12
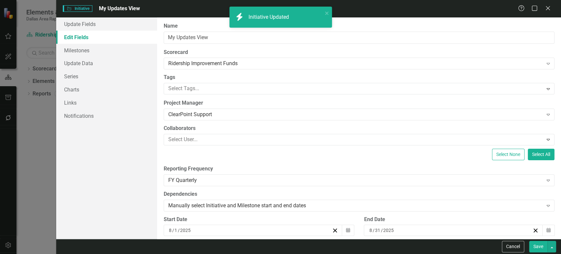
click at [166, 23] on icon "Workflows" at bounding box center [162, 24] width 7 height 5
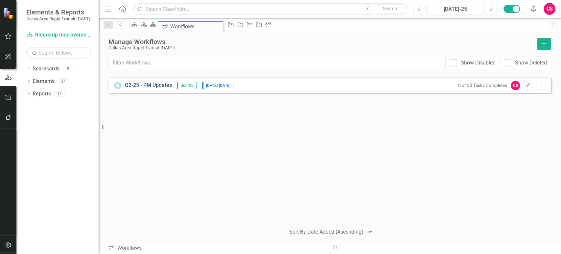
click at [155, 81] on link "Q2-25 - PM Updates" at bounding box center [148, 85] width 47 height 8
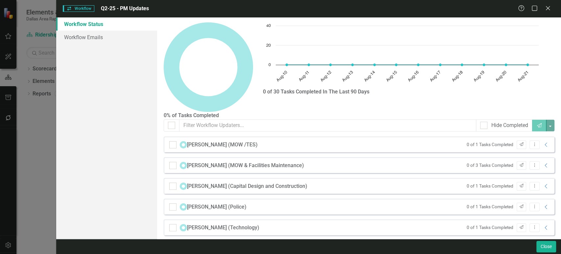
checkbox input "false"
click at [548, 8] on icon "Close" at bounding box center [547, 8] width 8 height 6
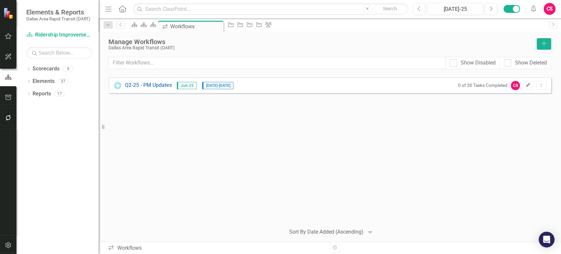
click at [526, 83] on icon "Edit" at bounding box center [527, 85] width 5 height 4
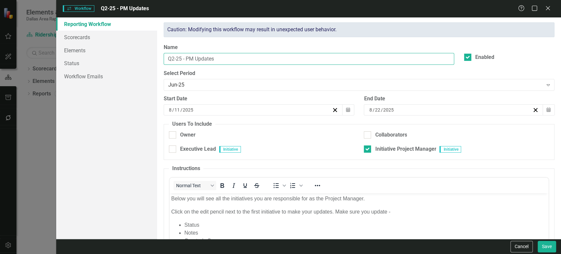
click at [170, 58] on input "Q2-25 - PM Updates" at bounding box center [309, 59] width 290 height 12
type input "FYQ3-25 - PM Updates"
click at [542, 249] on button "Save" at bounding box center [547, 247] width 18 height 12
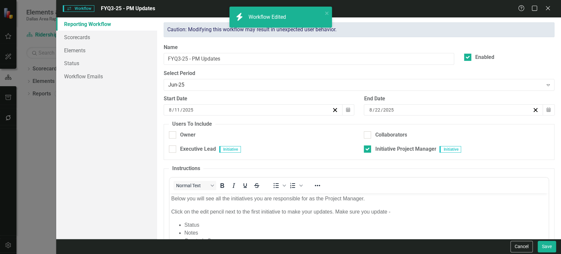
click at [7, 36] on icon "button" at bounding box center [8, 36] width 7 height 5
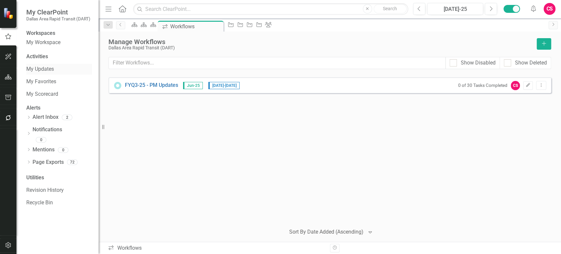
click at [49, 69] on link "My Updates" at bounding box center [59, 69] width 66 height 8
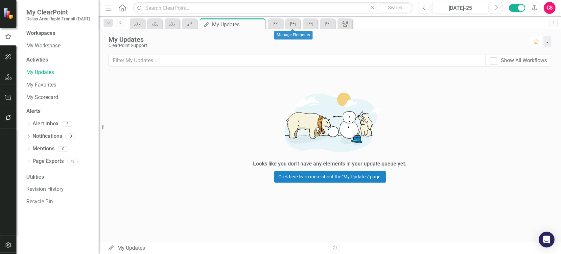
click at [295, 24] on icon at bounding box center [292, 24] width 5 height 5
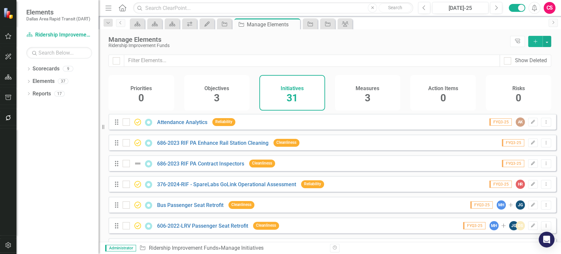
scroll to position [518, 0]
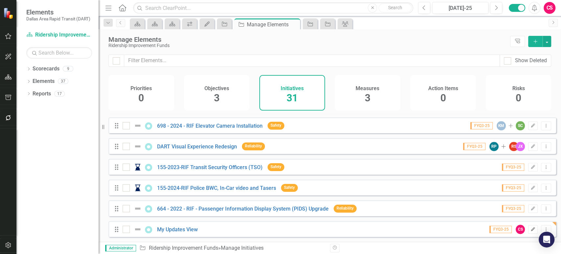
click at [528, 227] on button "Edit" at bounding box center [533, 229] width 10 height 9
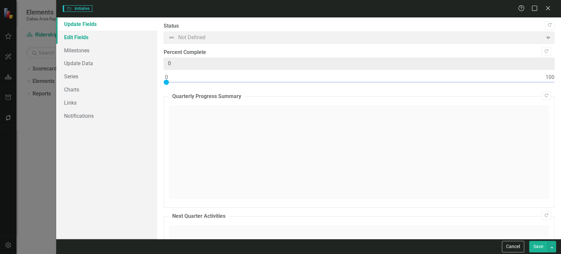
type input "0"
click at [98, 38] on link "Edit Fields" at bounding box center [106, 37] width 101 height 13
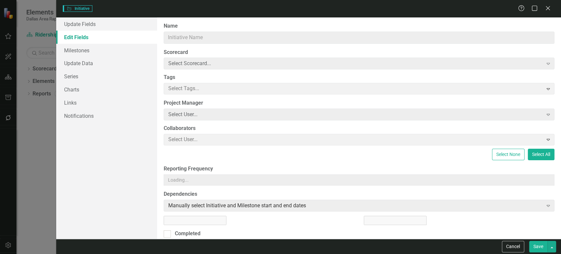
click at [108, 38] on link "Edit Fields" at bounding box center [106, 37] width 101 height 13
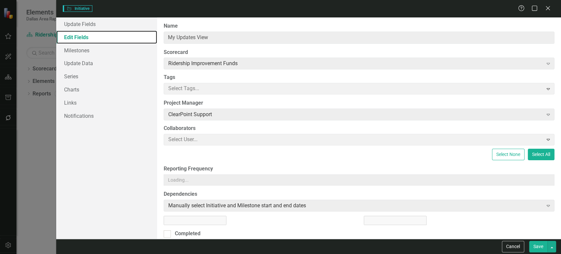
type input "My Updates View"
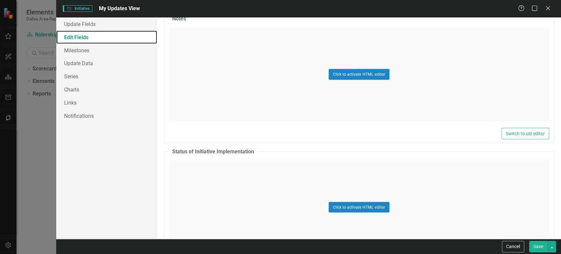
scroll to position [1409, 0]
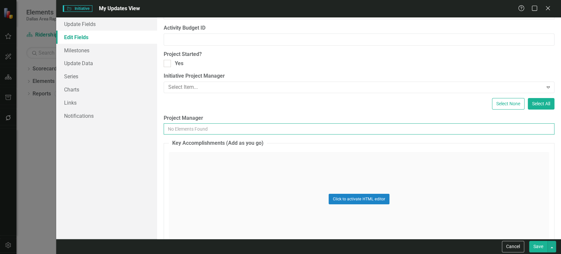
click at [201, 126] on input "Project Manager" at bounding box center [359, 128] width 391 height 11
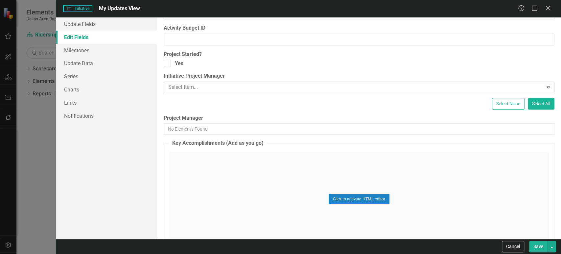
click at [200, 88] on div at bounding box center [354, 87] width 377 height 9
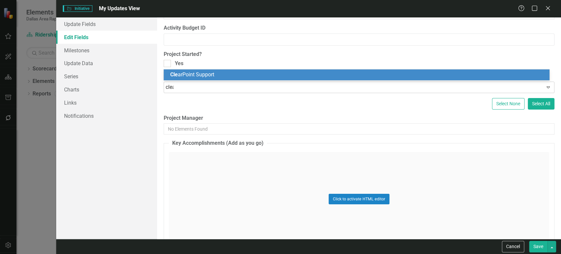
type input "clear"
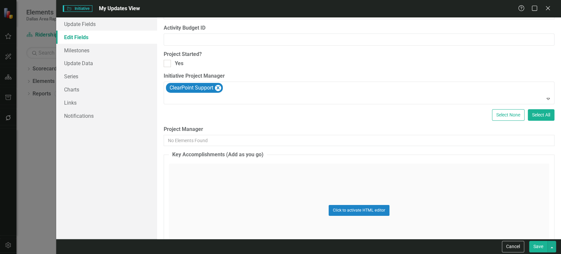
click at [542, 249] on button "Save" at bounding box center [538, 247] width 18 height 12
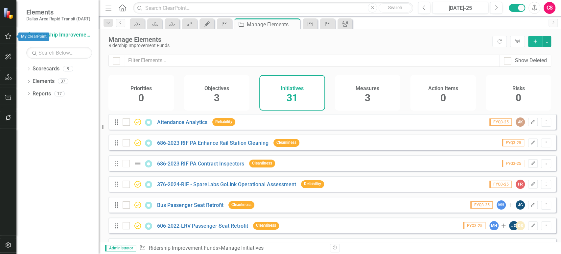
click at [9, 38] on icon "button" at bounding box center [8, 36] width 6 height 6
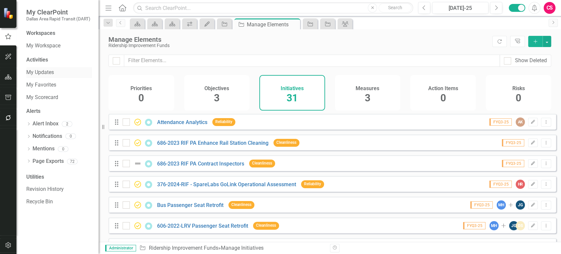
click at [42, 71] on link "My Updates" at bounding box center [59, 73] width 66 height 8
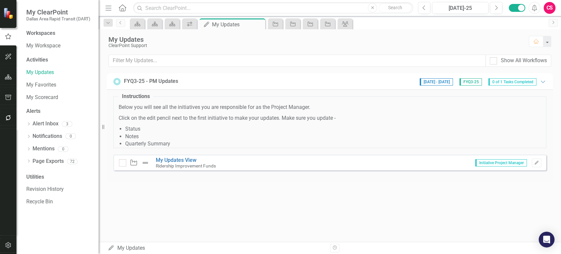
drag, startPoint x: 120, startPoint y: 105, endPoint x: 354, endPoint y: 115, distance: 234.5
click at [354, 115] on span "Below you will see all the initiatives you are responsible for as the Project M…" at bounding box center [330, 126] width 422 height 44
click at [354, 115] on p "Click on the edit pencil next to the first initiative to make your updates. Mak…" at bounding box center [330, 118] width 422 height 8
click at [536, 165] on button "Edit" at bounding box center [537, 162] width 10 height 9
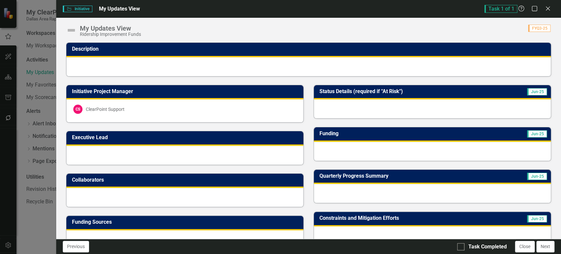
click at [69, 31] on img at bounding box center [71, 30] width 11 height 11
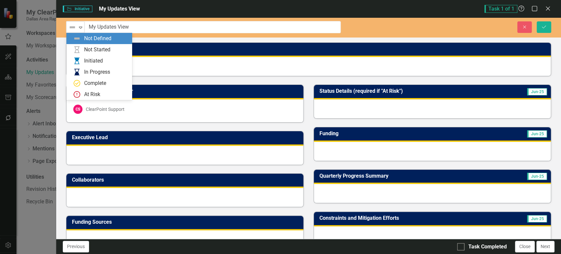
click at [69, 31] on img at bounding box center [72, 27] width 8 height 8
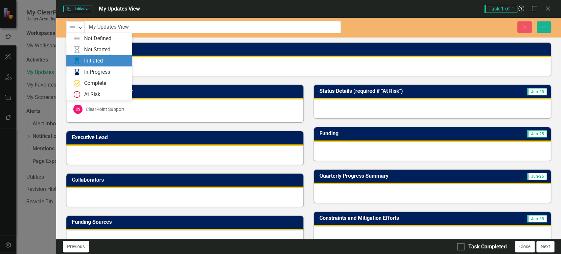
click at [85, 58] on div "Initiated" at bounding box center [93, 61] width 19 height 8
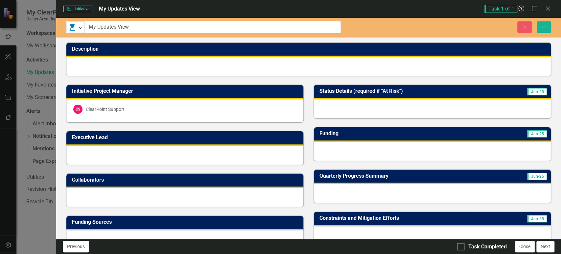
scroll to position [32, 0]
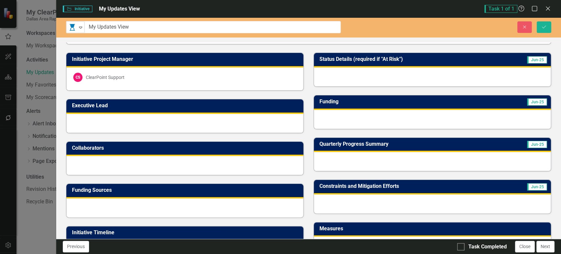
click at [362, 81] on div at bounding box center [432, 76] width 237 height 19
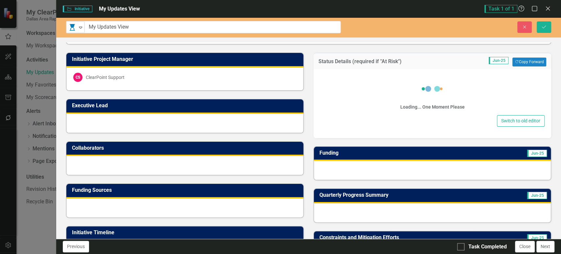
click at [368, 118] on div "Loading... One Moment Please Switch to old editor" at bounding box center [432, 103] width 238 height 69
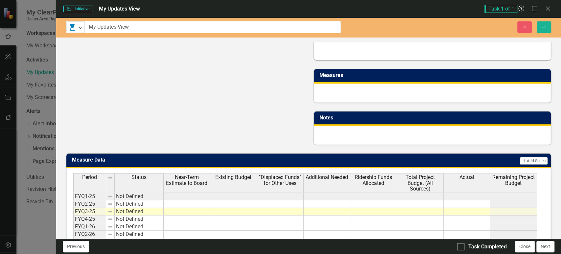
scroll to position [473, 0]
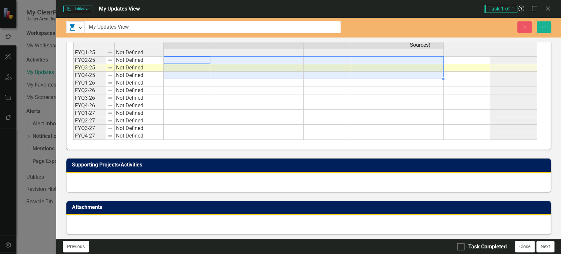
drag, startPoint x: 187, startPoint y: 61, endPoint x: 463, endPoint y: 75, distance: 276.3
click at [463, 75] on tbody "FYQ1-25 Not Defined FYQ2-25 Not Defined FYQ3-25 Not Defined FYQ4-25 Not Defined…" at bounding box center [305, 94] width 464 height 91
click at [463, 75] on td at bounding box center [467, 76] width 47 height 8
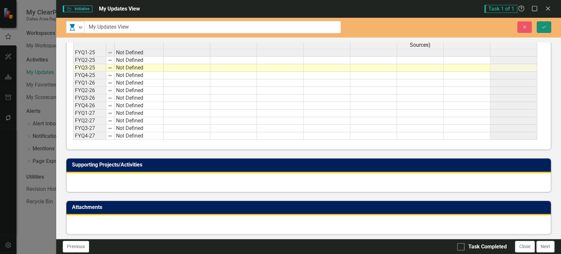
click at [542, 30] on button "Save" at bounding box center [544, 27] width 14 height 12
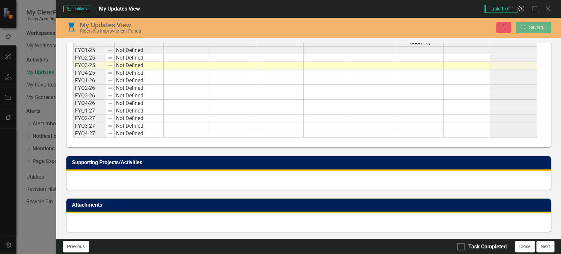
scroll to position [0, 0]
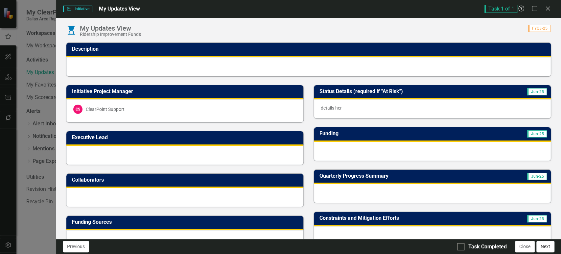
click at [543, 248] on button "Next" at bounding box center [545, 247] width 18 height 12
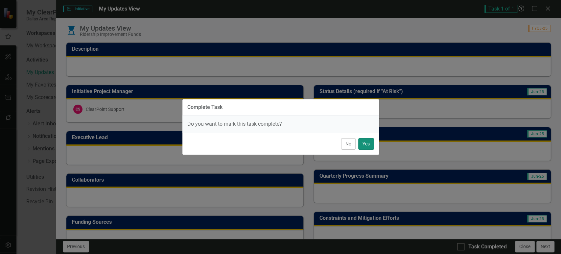
click at [367, 142] on button "Yes" at bounding box center [366, 144] width 16 height 12
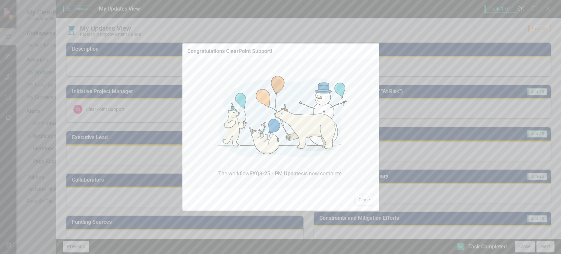
checkbox input "true"
click at [360, 197] on button "Close" at bounding box center [364, 200] width 20 height 12
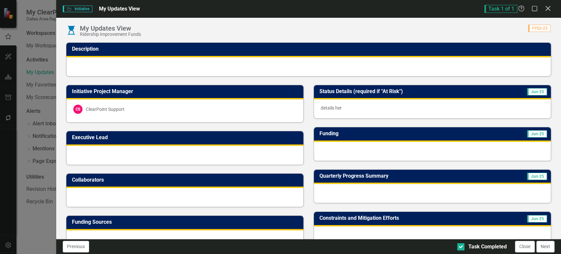
click at [546, 11] on icon "Close" at bounding box center [547, 8] width 8 height 6
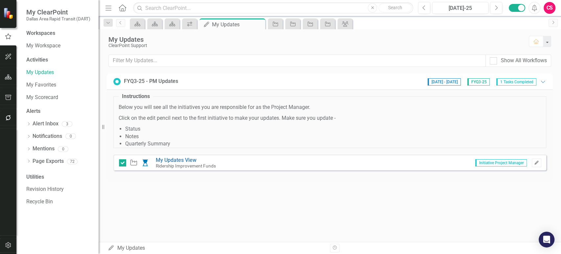
click at [535, 161] on icon "Edit" at bounding box center [536, 163] width 5 height 4
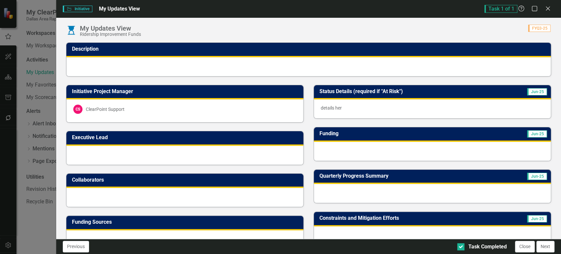
scroll to position [113, 0]
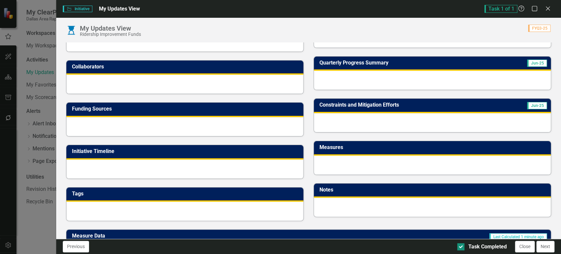
click at [460, 248] on div at bounding box center [460, 246] width 7 height 7
click at [460, 247] on input "Task Completed" at bounding box center [459, 245] width 4 height 4
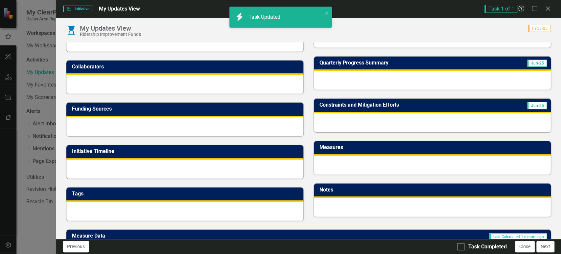
scroll to position [0, 0]
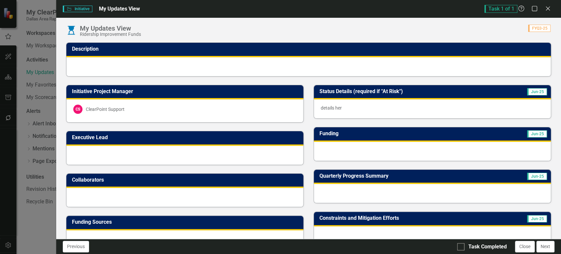
click at [109, 65] on div at bounding box center [308, 66] width 484 height 19
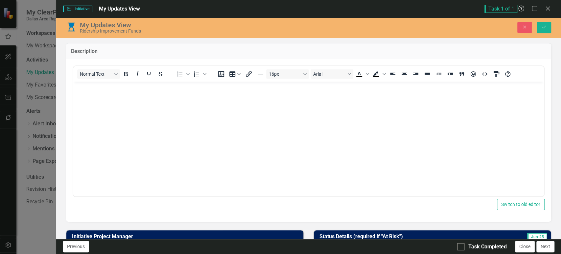
click at [72, 31] on img at bounding box center [71, 27] width 11 height 11
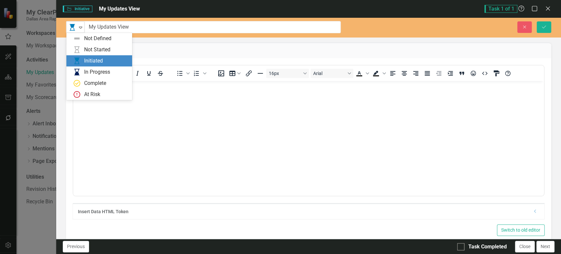
click at [72, 31] on div "Initiated" at bounding box center [73, 27] width 10 height 9
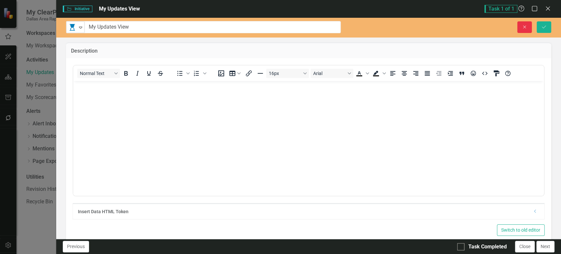
click at [520, 28] on button "Close" at bounding box center [524, 27] width 14 height 12
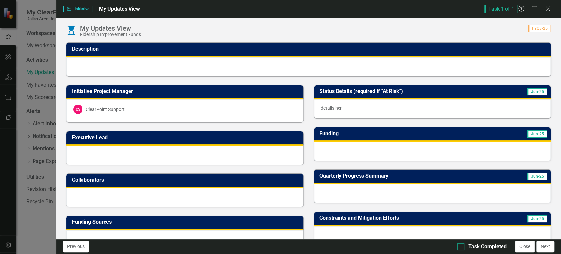
click at [461, 248] on div at bounding box center [460, 246] width 7 height 7
click at [461, 247] on input "Task Completed" at bounding box center [459, 245] width 4 height 4
checkbox input "true"
click at [547, 7] on icon "Close" at bounding box center [547, 8] width 8 height 6
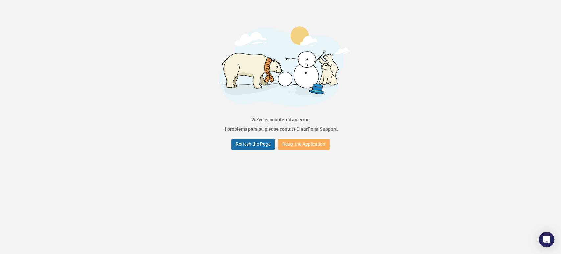
click at [253, 145] on button "Refresh the Page" at bounding box center [252, 144] width 43 height 12
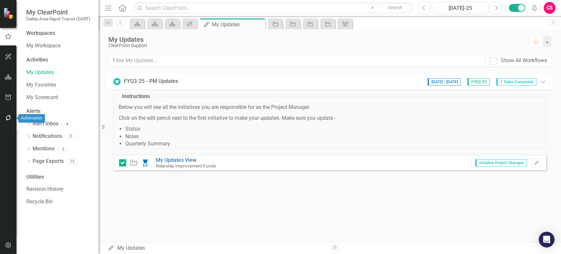
click at [12, 112] on button "button" at bounding box center [8, 118] width 15 height 14
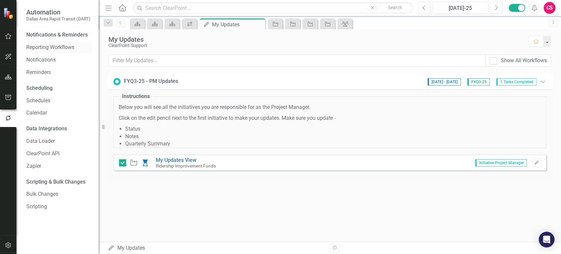
click at [41, 50] on link "Reporting Workflows" at bounding box center [59, 48] width 66 height 8
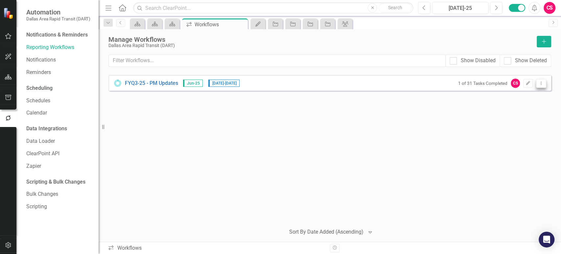
click at [541, 83] on icon "Dropdown Menu" at bounding box center [541, 83] width 6 height 4
click at [520, 98] on link "Preview Preview Workflow" at bounding box center [515, 94] width 61 height 12
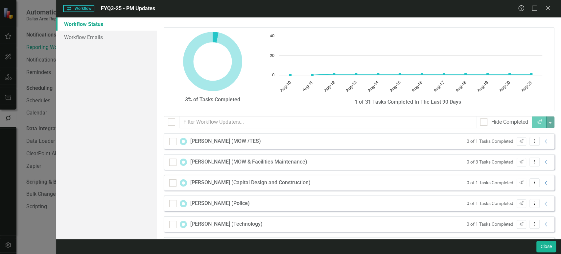
checkbox input "false"
click at [545, 247] on button "Close" at bounding box center [546, 247] width 20 height 12
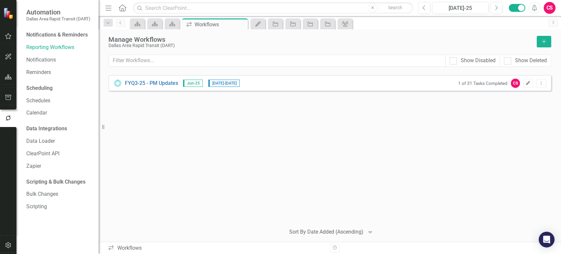
click at [526, 81] on icon "Edit" at bounding box center [527, 83] width 5 height 4
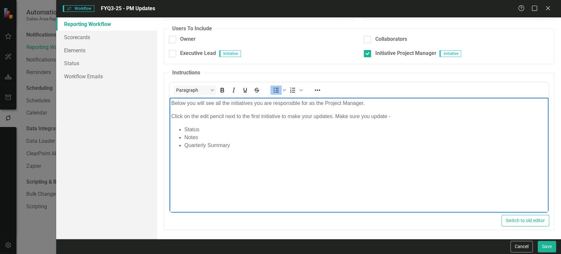
click at [237, 146] on li "Quarterly Summary" at bounding box center [365, 145] width 362 height 8
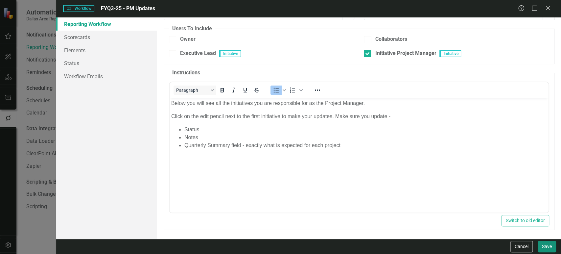
click at [545, 242] on button "Save" at bounding box center [547, 247] width 18 height 12
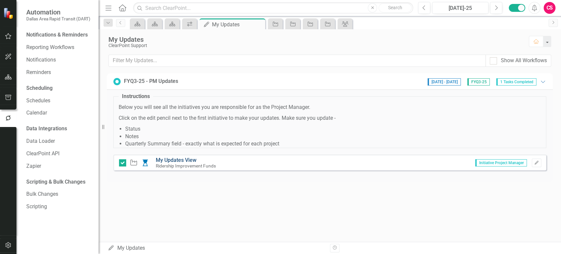
click at [185, 161] on link "My Updates View" at bounding box center [176, 160] width 41 height 6
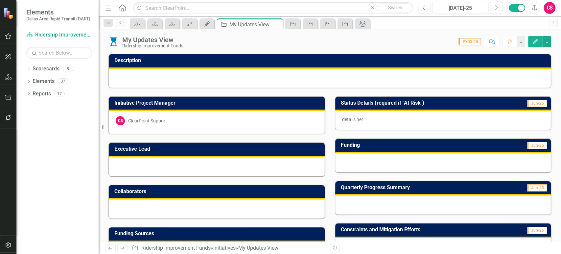
click at [492, 40] on icon "Comment" at bounding box center [492, 41] width 6 height 5
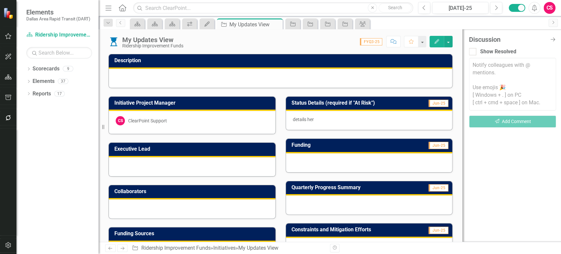
click at [488, 86] on textarea at bounding box center [512, 84] width 87 height 53
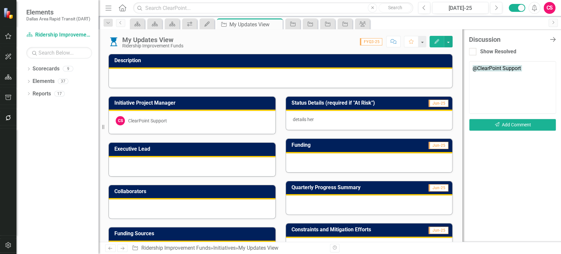
type textarea "@ClearPoint Support"
click at [551, 40] on icon "Close Discussion Bar" at bounding box center [552, 39] width 8 height 6
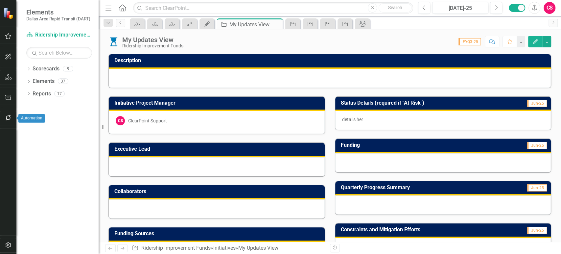
click at [8, 120] on button "button" at bounding box center [8, 118] width 15 height 14
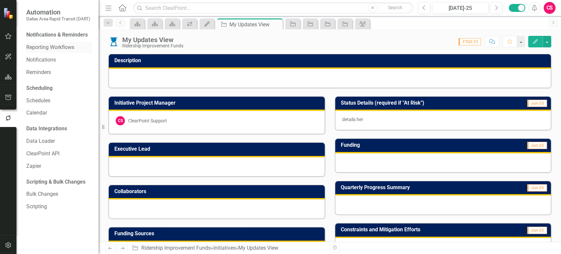
click at [58, 44] on link "Reporting Workflows" at bounding box center [59, 48] width 66 height 8
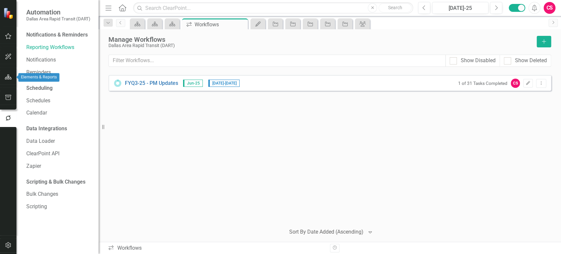
click at [8, 79] on icon "button" at bounding box center [8, 76] width 7 height 5
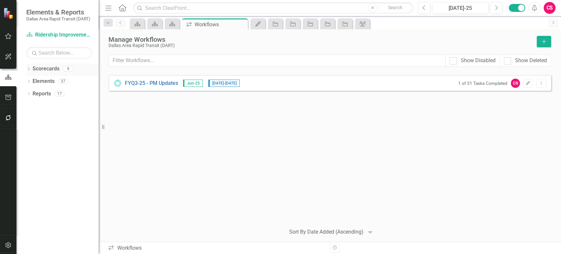
click at [30, 69] on icon "Dropdown" at bounding box center [28, 70] width 5 height 4
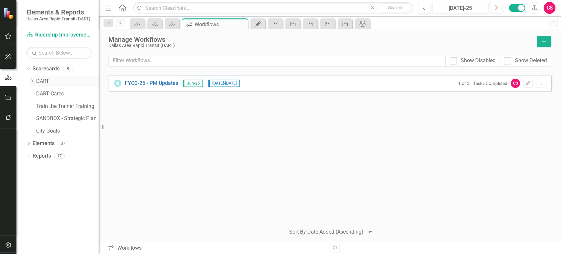
click at [33, 81] on icon "Dropdown" at bounding box center [32, 81] width 5 height 4
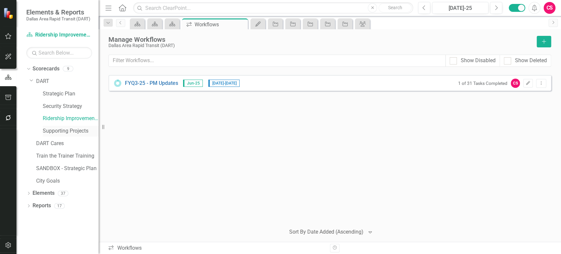
click at [65, 131] on link "Supporting Projects" at bounding box center [71, 131] width 56 height 8
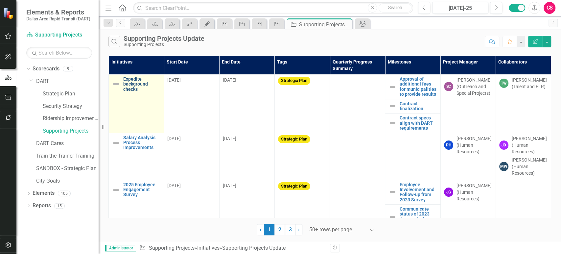
click at [133, 86] on link "Expedite background checks" at bounding box center [141, 84] width 37 height 15
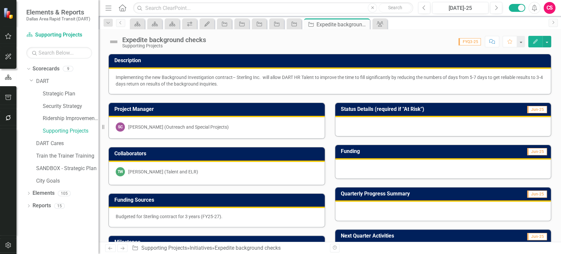
click at [534, 46] on button "Edit" at bounding box center [535, 42] width 14 height 12
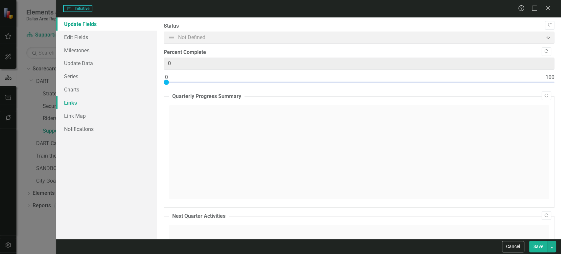
click at [88, 101] on link "Links" at bounding box center [106, 102] width 101 height 13
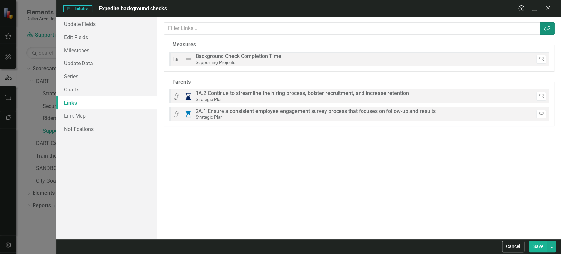
click at [546, 30] on icon "Link Tag" at bounding box center [547, 28] width 7 height 5
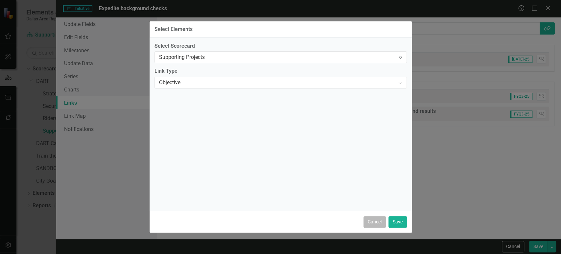
click at [373, 222] on button "Cancel" at bounding box center [374, 222] width 22 height 12
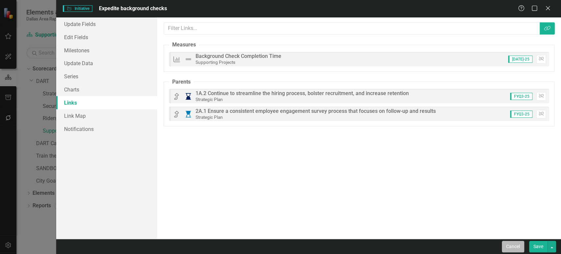
click at [513, 246] on button "Cancel" at bounding box center [513, 247] width 22 height 12
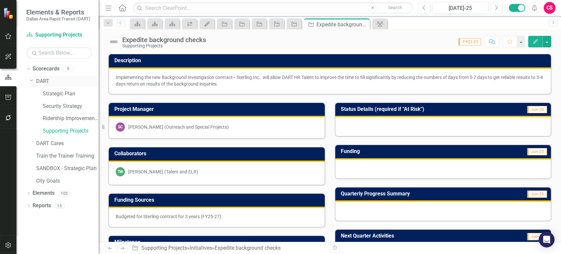
click at [44, 81] on link "DART" at bounding box center [67, 82] width 62 height 8
